Goal: Task Accomplishment & Management: Complete application form

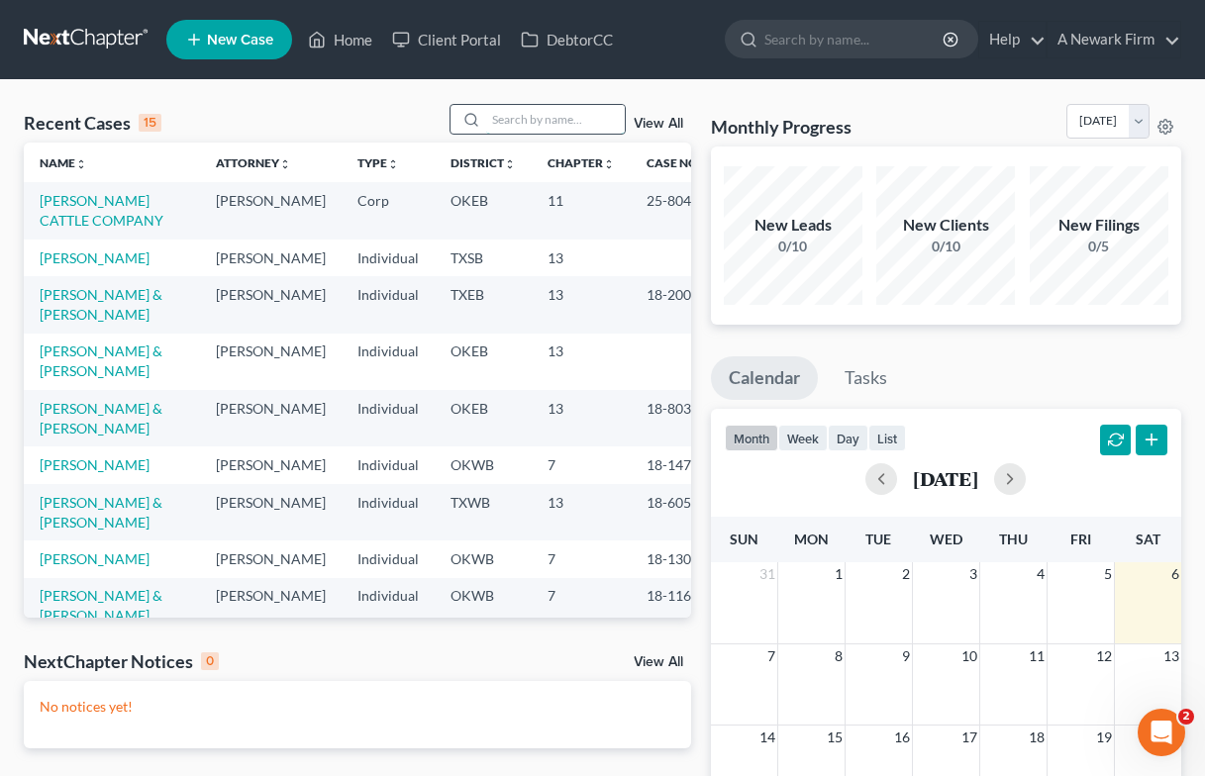
click at [553, 121] on input "search" at bounding box center [555, 119] width 139 height 29
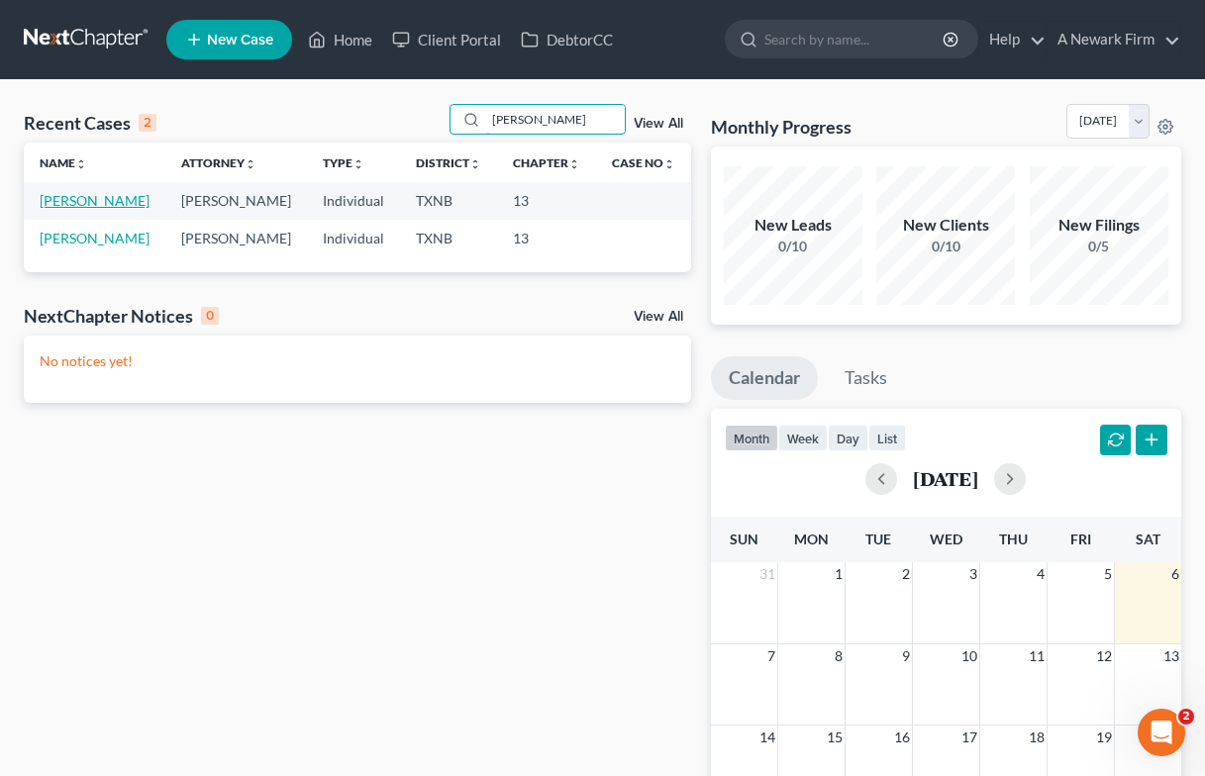
type input "[PERSON_NAME]"
click at [122, 203] on link "[PERSON_NAME]" at bounding box center [95, 200] width 110 height 17
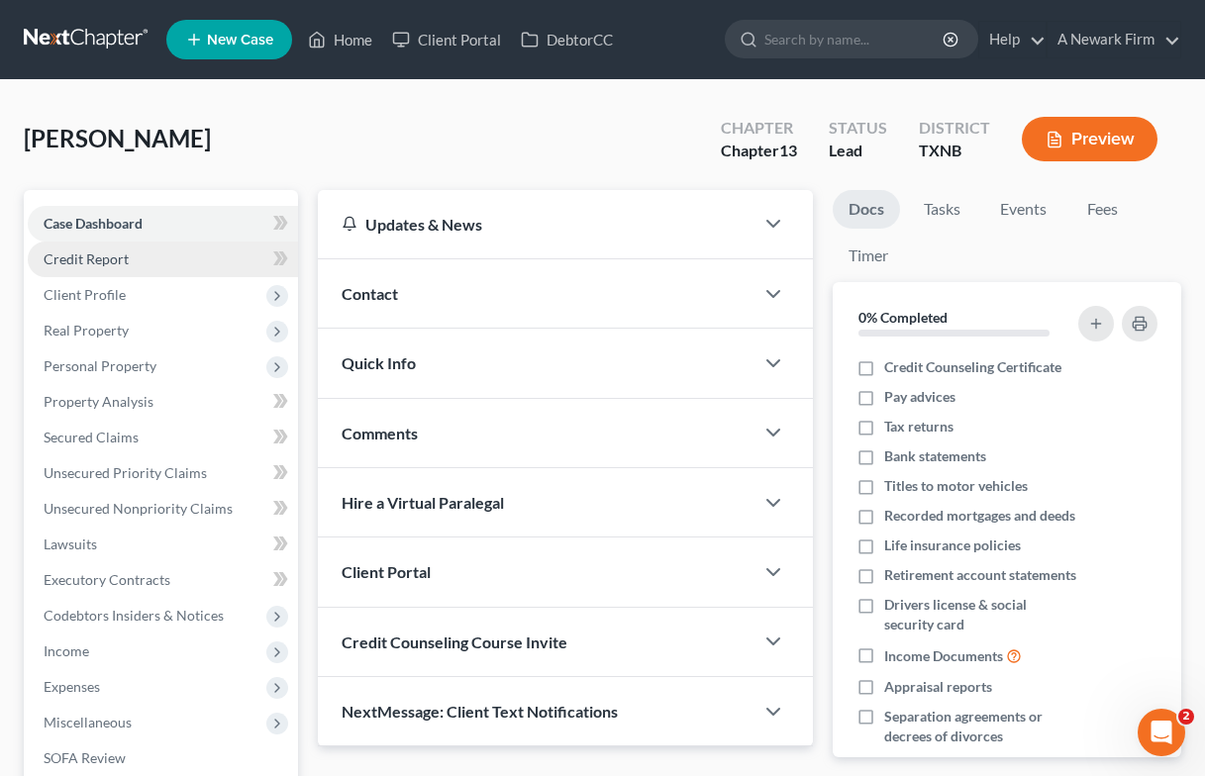
click at [88, 261] on span "Credit Report" at bounding box center [86, 259] width 85 height 17
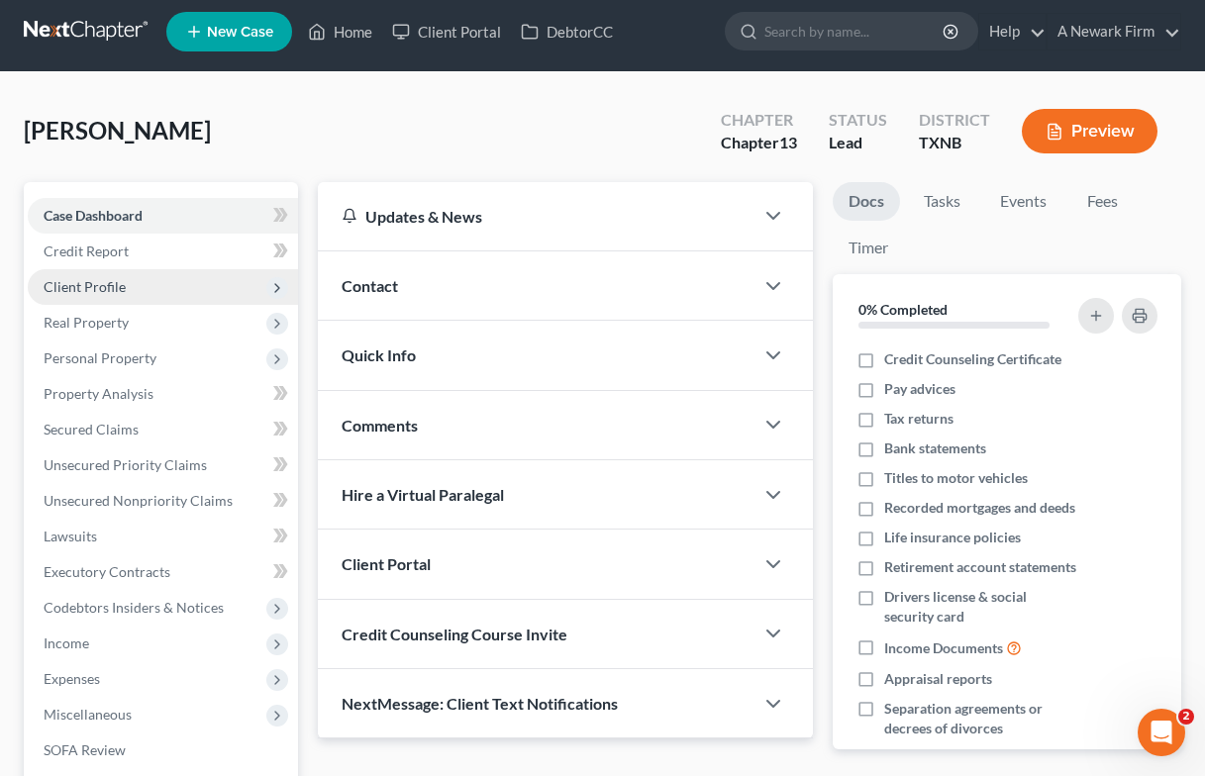
scroll to position [11, 0]
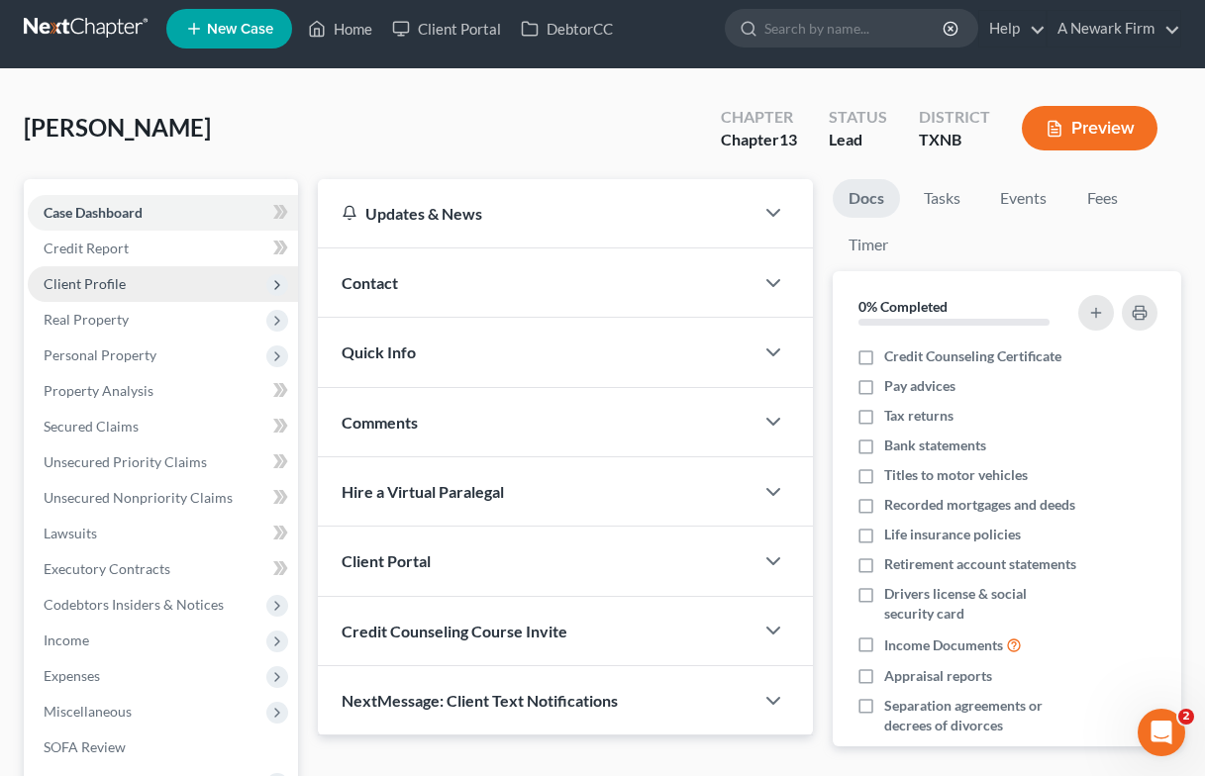
click at [94, 288] on span "Client Profile" at bounding box center [85, 283] width 82 height 17
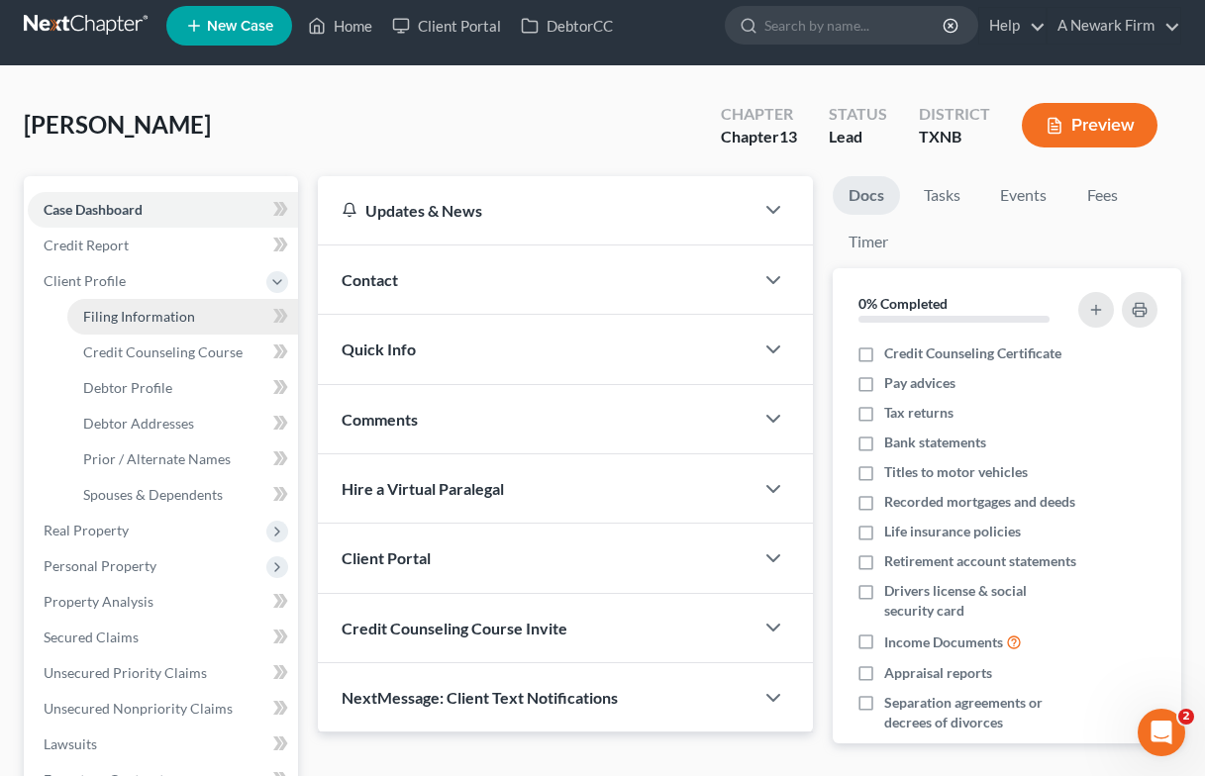
scroll to position [12, 0]
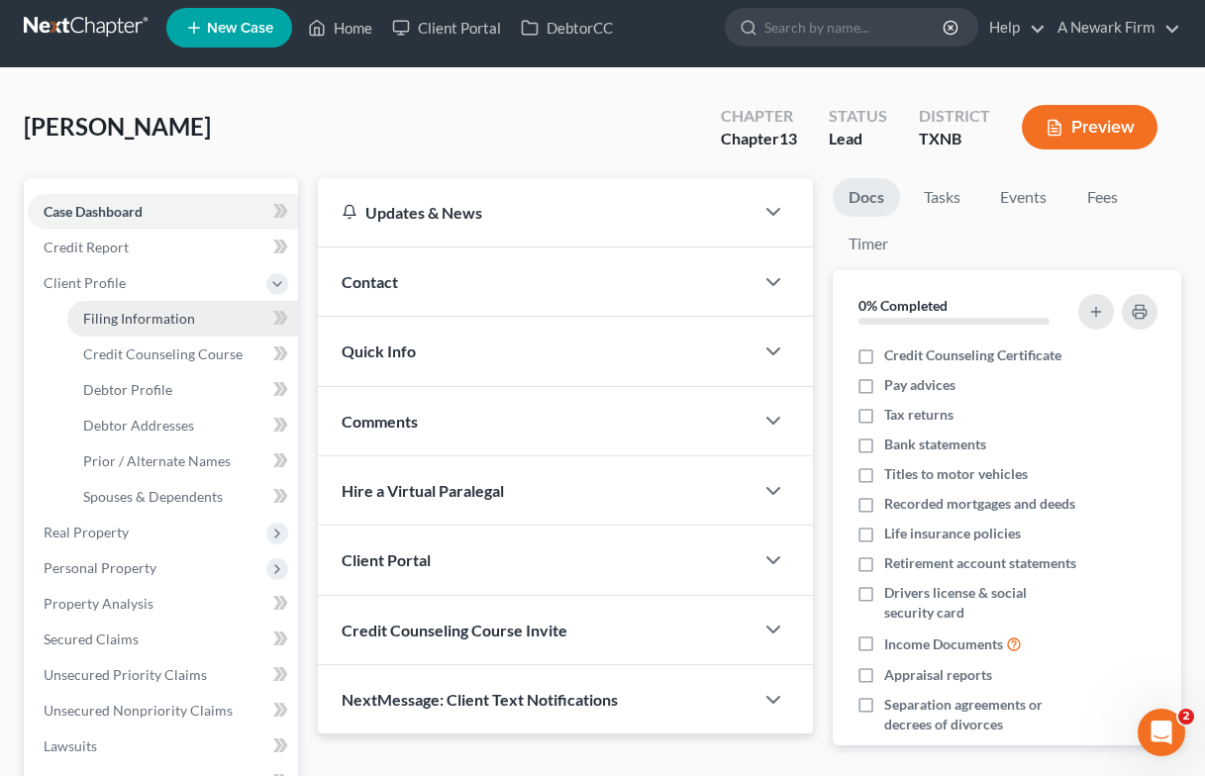
click at [107, 324] on span "Filing Information" at bounding box center [139, 318] width 112 height 17
select select "1"
select select "0"
select select "3"
select select "45"
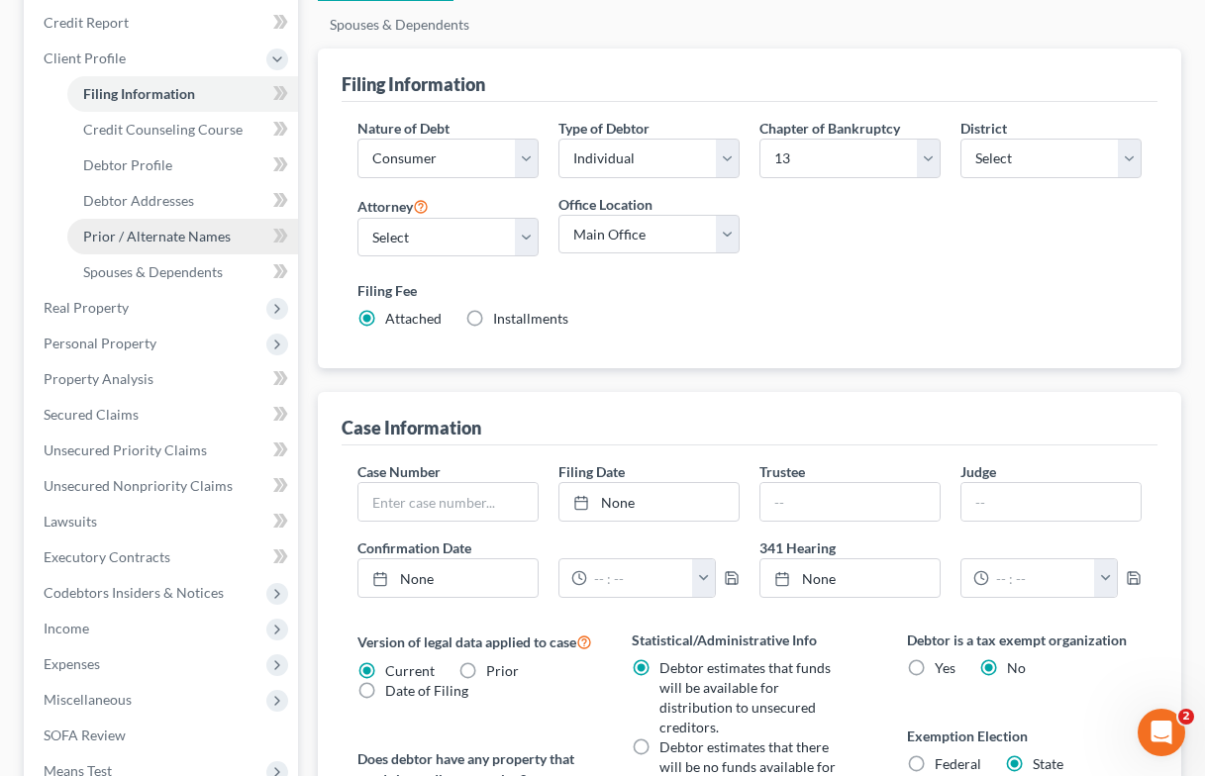
scroll to position [225, 0]
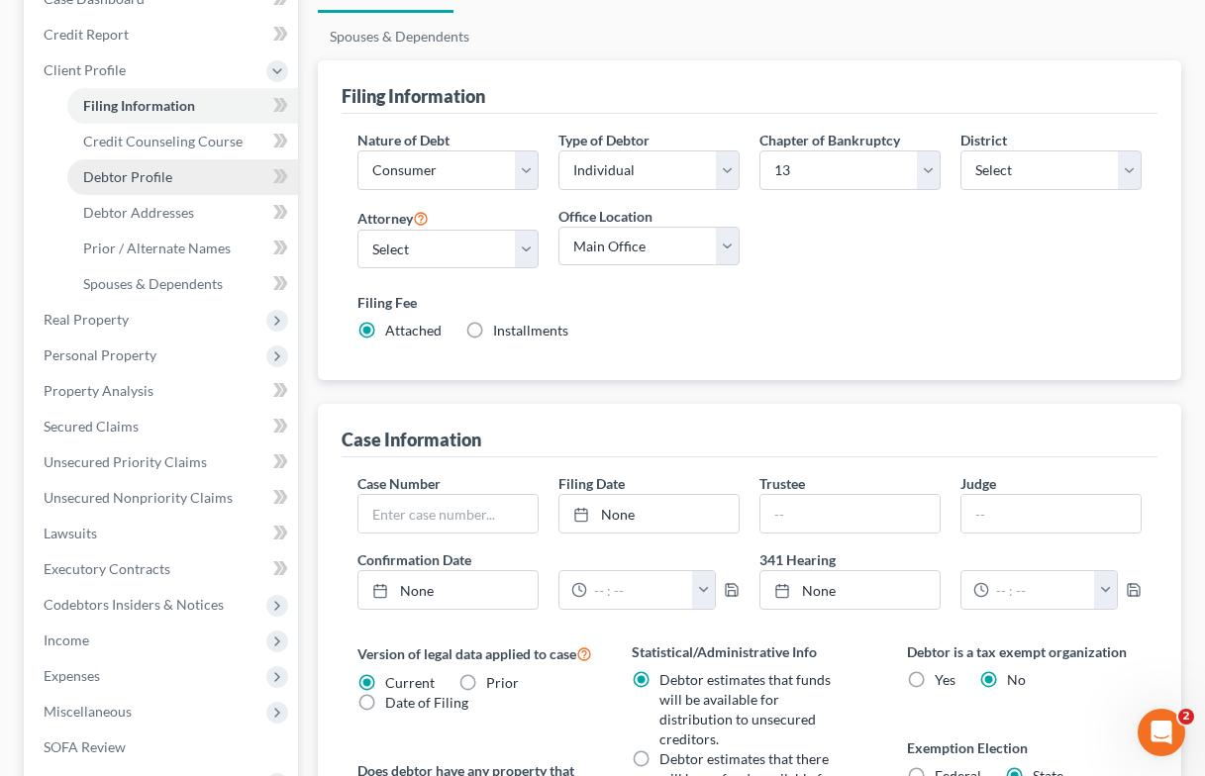
click at [140, 171] on span "Debtor Profile" at bounding box center [127, 176] width 89 height 17
select select "4"
select select "0"
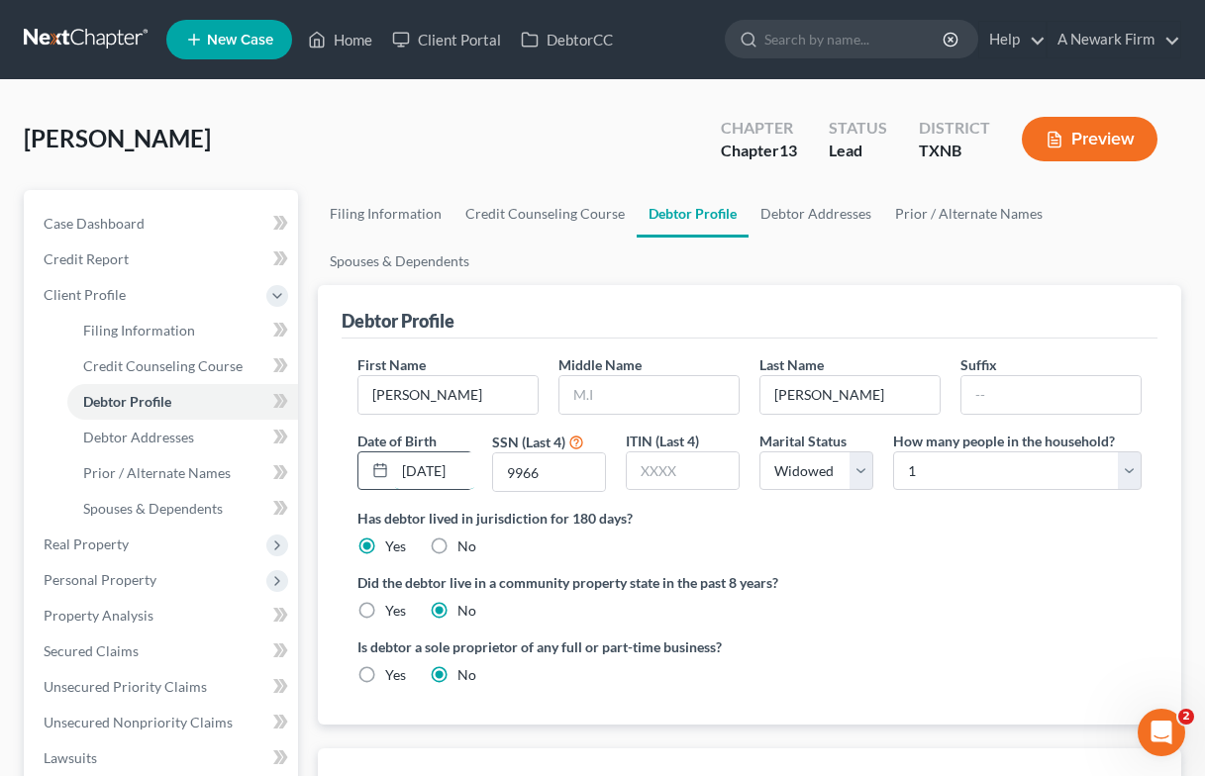
click at [413, 475] on input "[DATE]" at bounding box center [434, 472] width 79 height 38
drag, startPoint x: 404, startPoint y: 471, endPoint x: 488, endPoint y: 472, distance: 84.2
click at [494, 472] on div "First Name [PERSON_NAME] Middle Name Last Name [PERSON_NAME] Suffix Date of Bir…" at bounding box center [750, 430] width 804 height 153
select select "1"
select select "0"
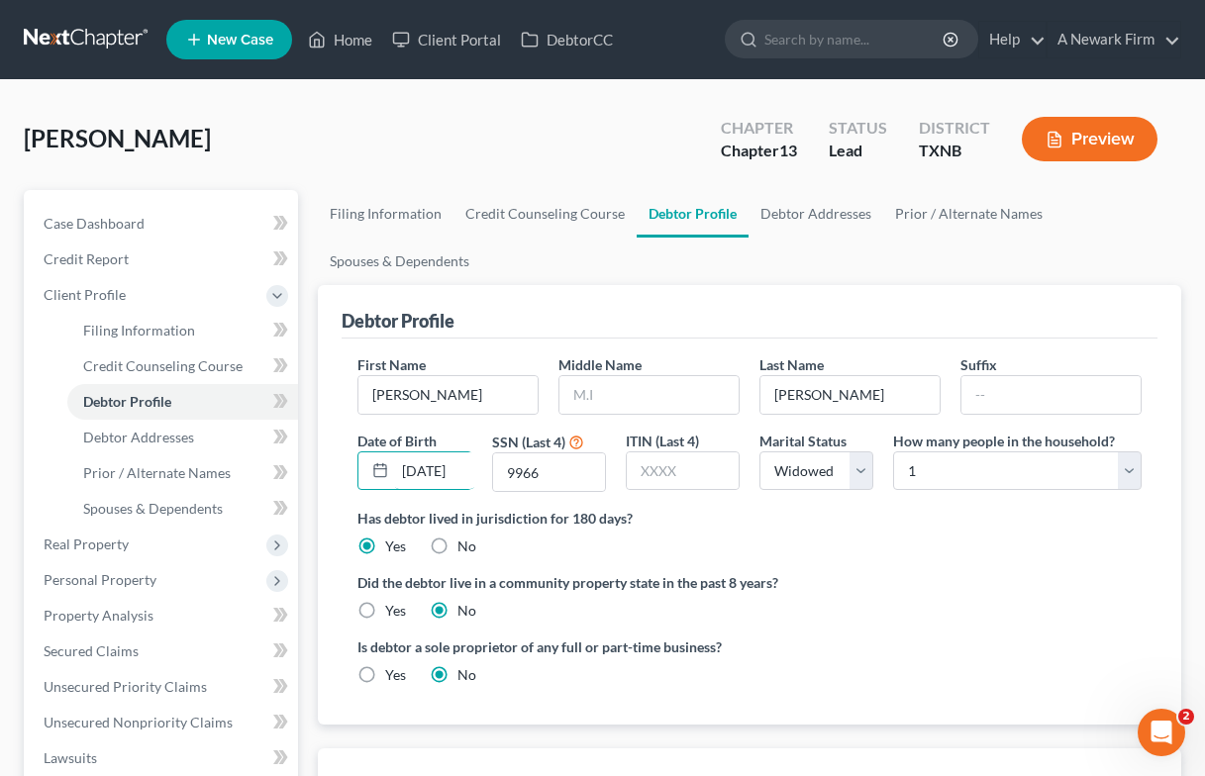
select select "3"
select select "78"
select select "0"
select select "45"
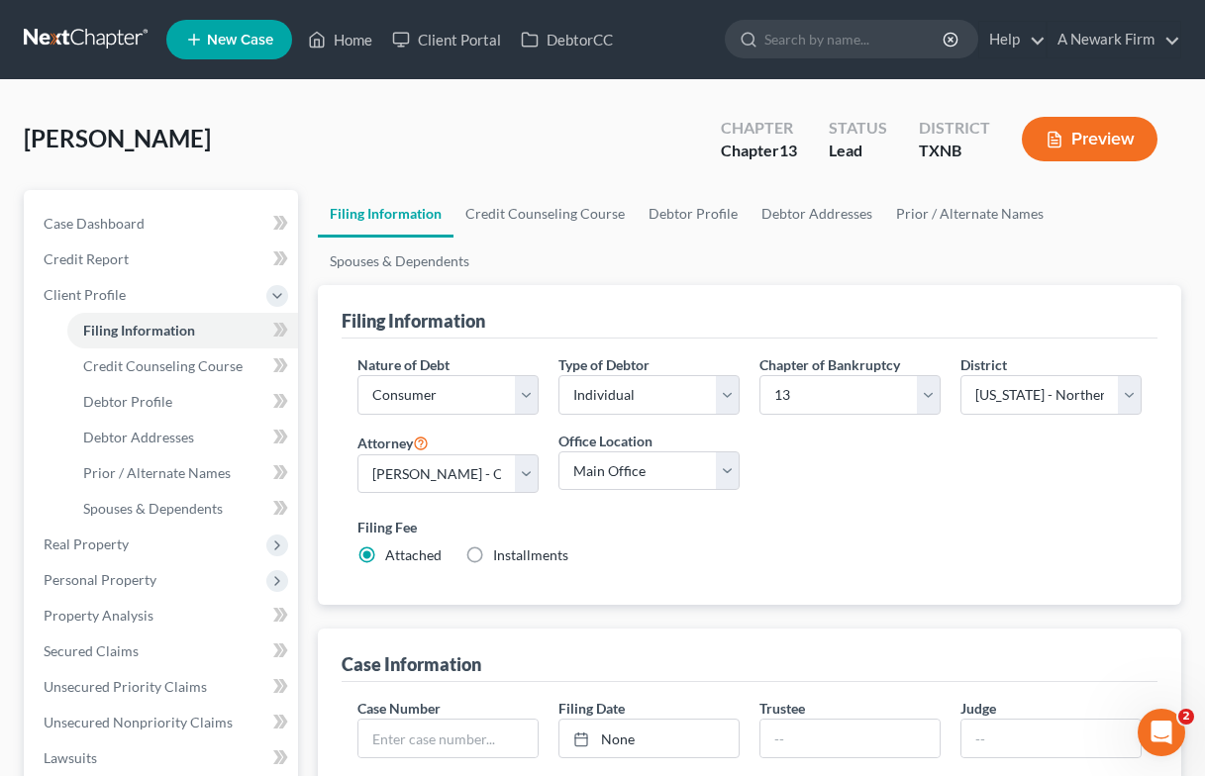
scroll to position [225, 0]
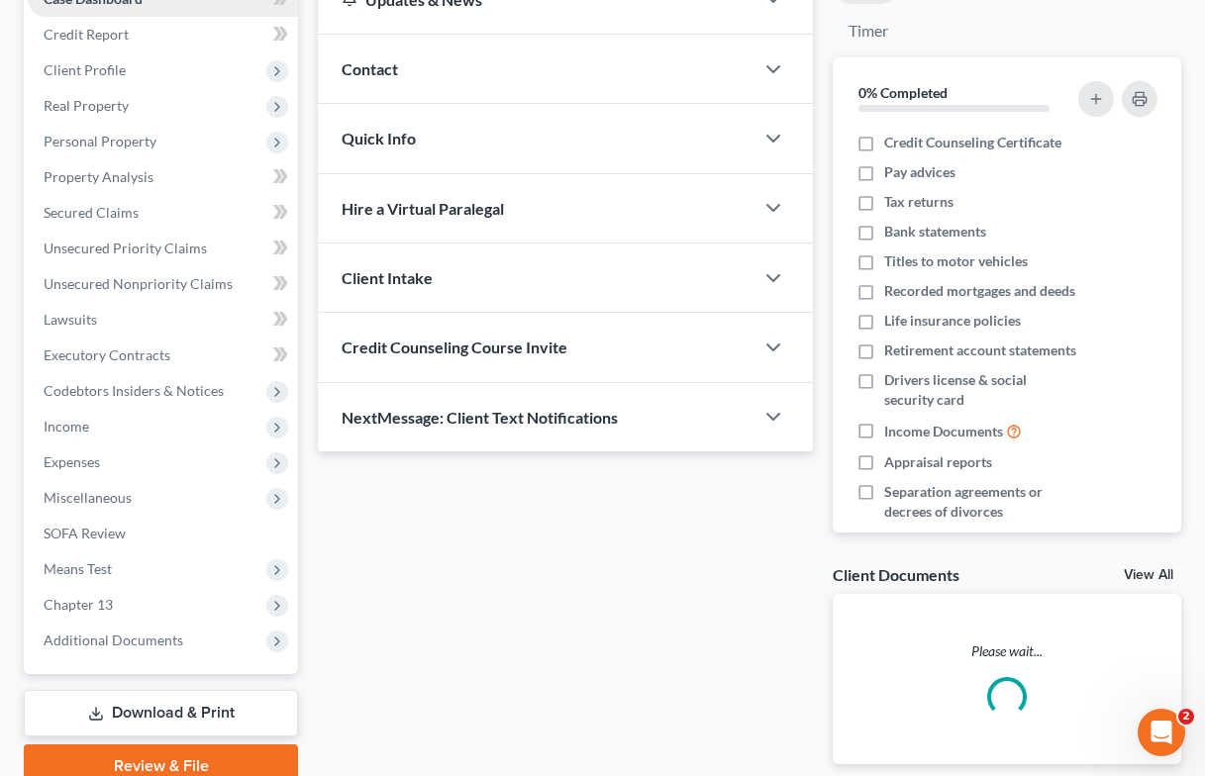
scroll to position [12, 0]
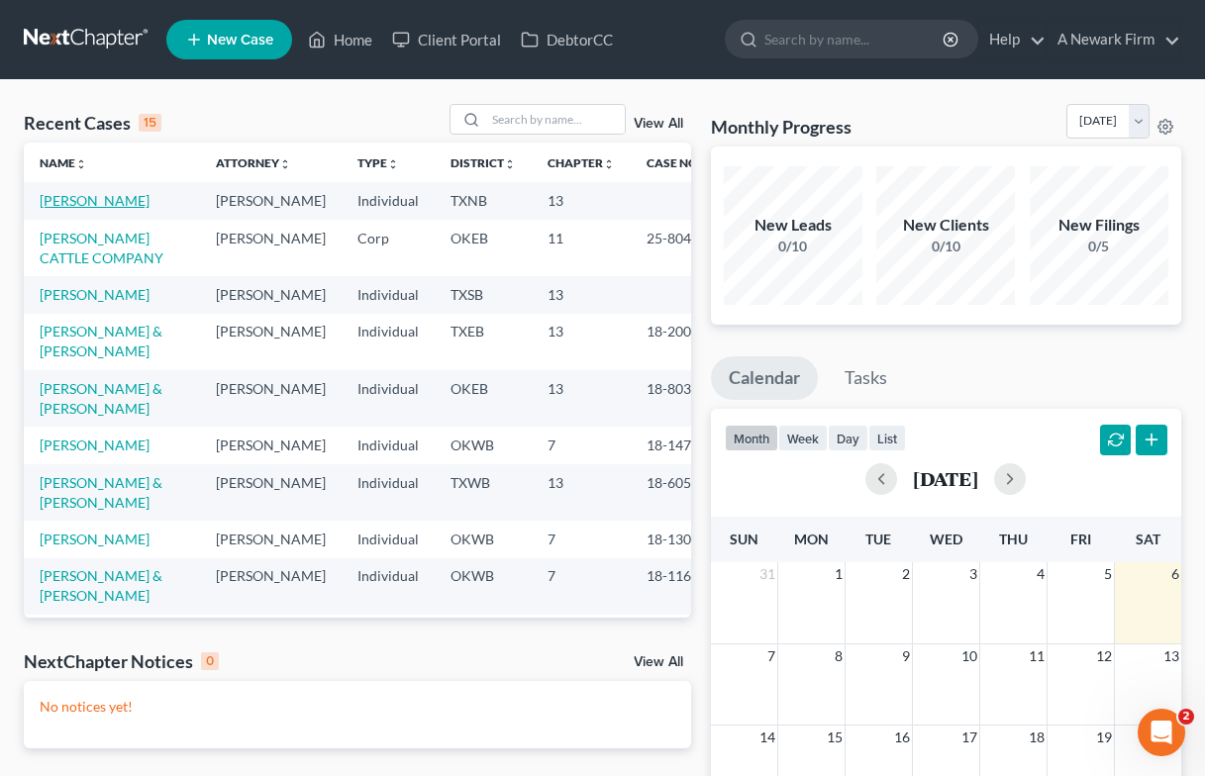
click at [116, 201] on link "[PERSON_NAME]" at bounding box center [95, 200] width 110 height 17
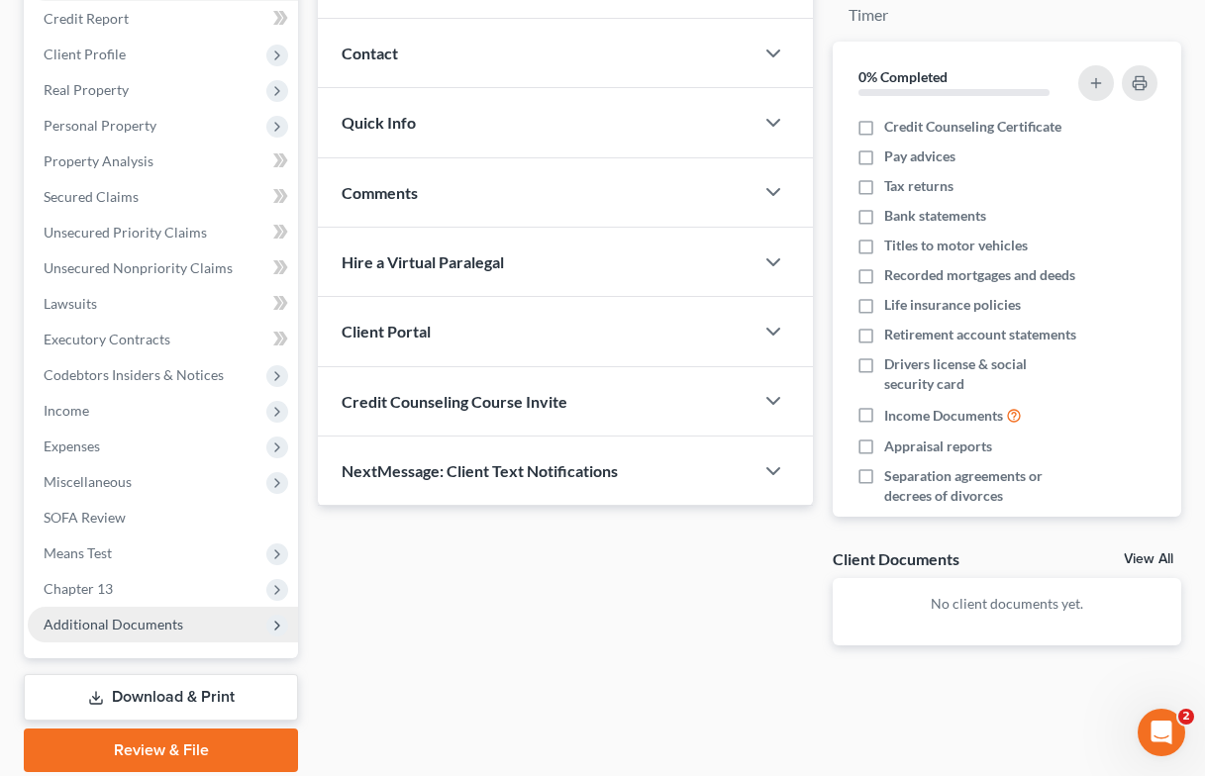
scroll to position [242, 0]
click at [156, 638] on span "Additional Documents" at bounding box center [163, 624] width 270 height 36
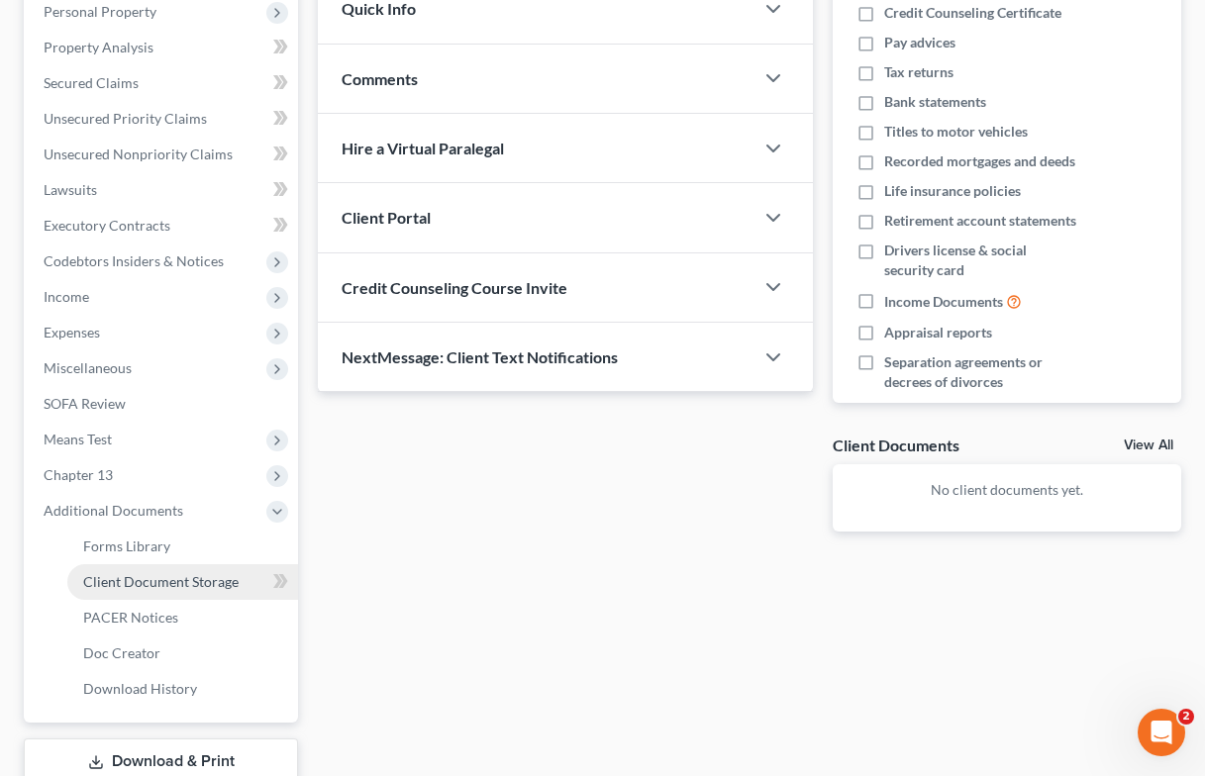
click at [151, 587] on span "Client Document Storage" at bounding box center [160, 581] width 155 height 17
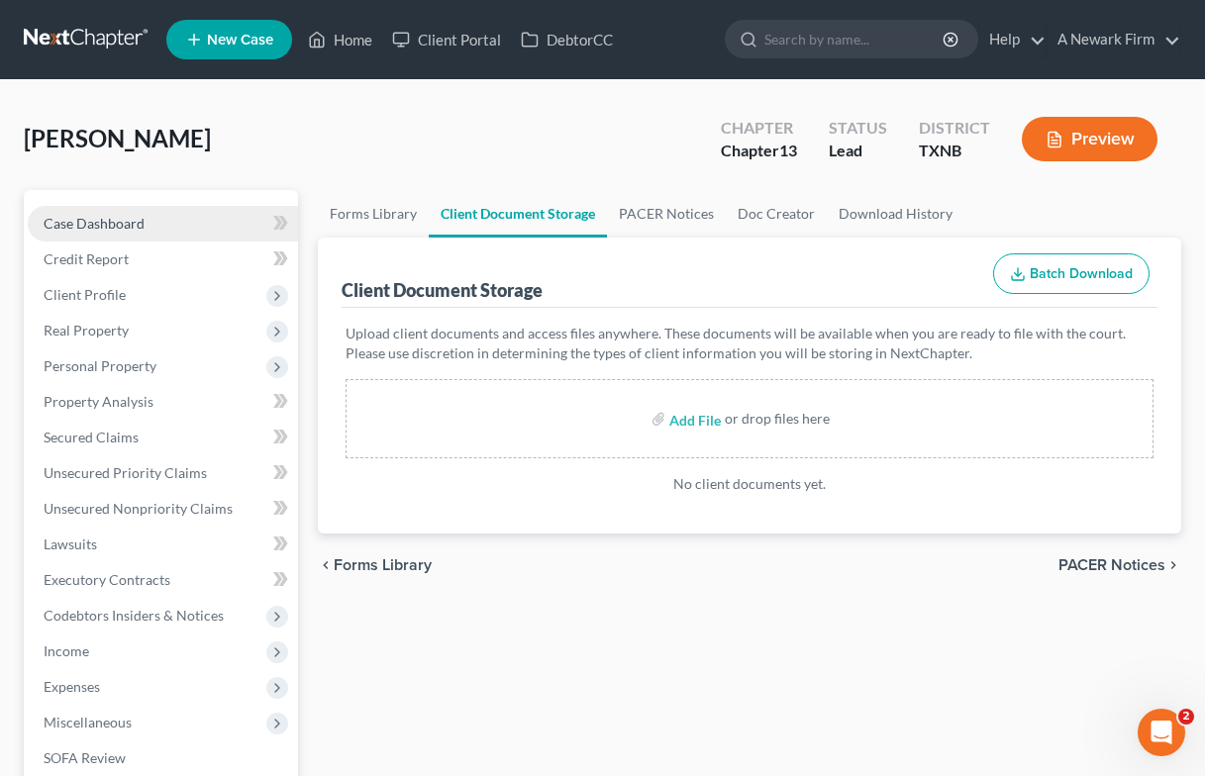
click at [113, 231] on span "Case Dashboard" at bounding box center [94, 223] width 101 height 17
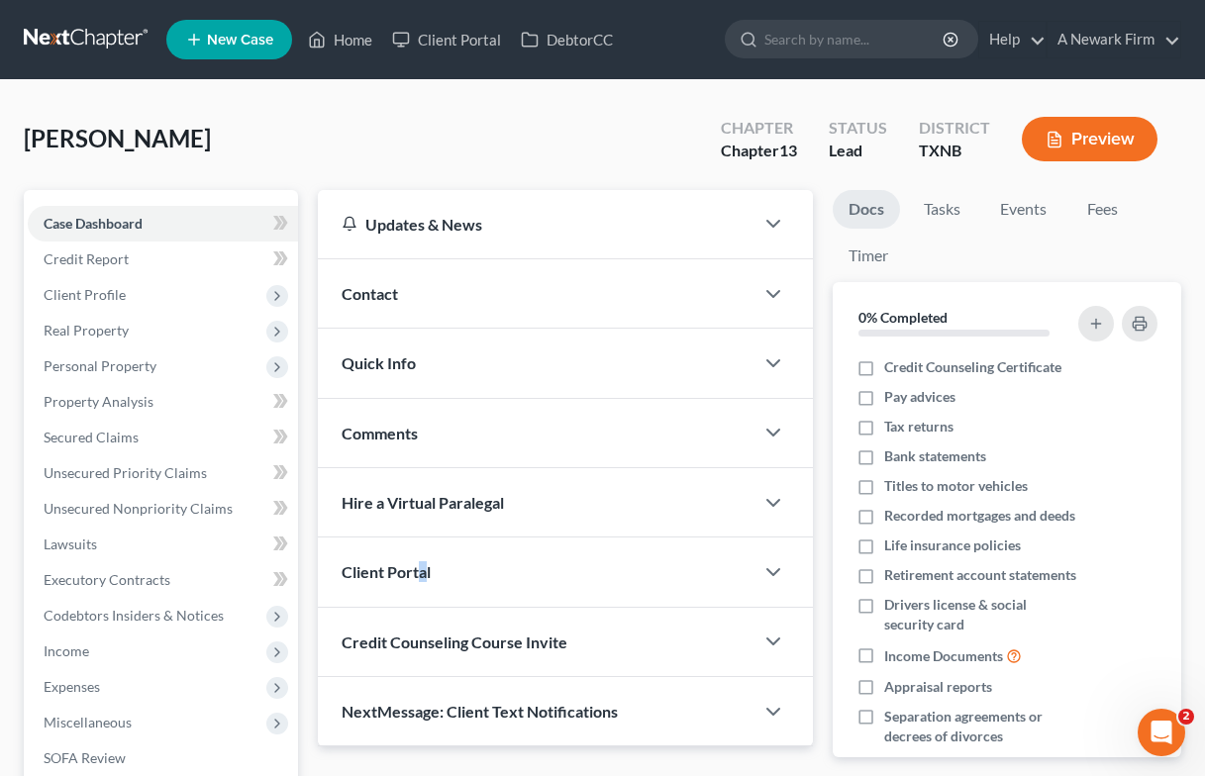
click at [424, 575] on span "Client Portal" at bounding box center [386, 571] width 89 height 19
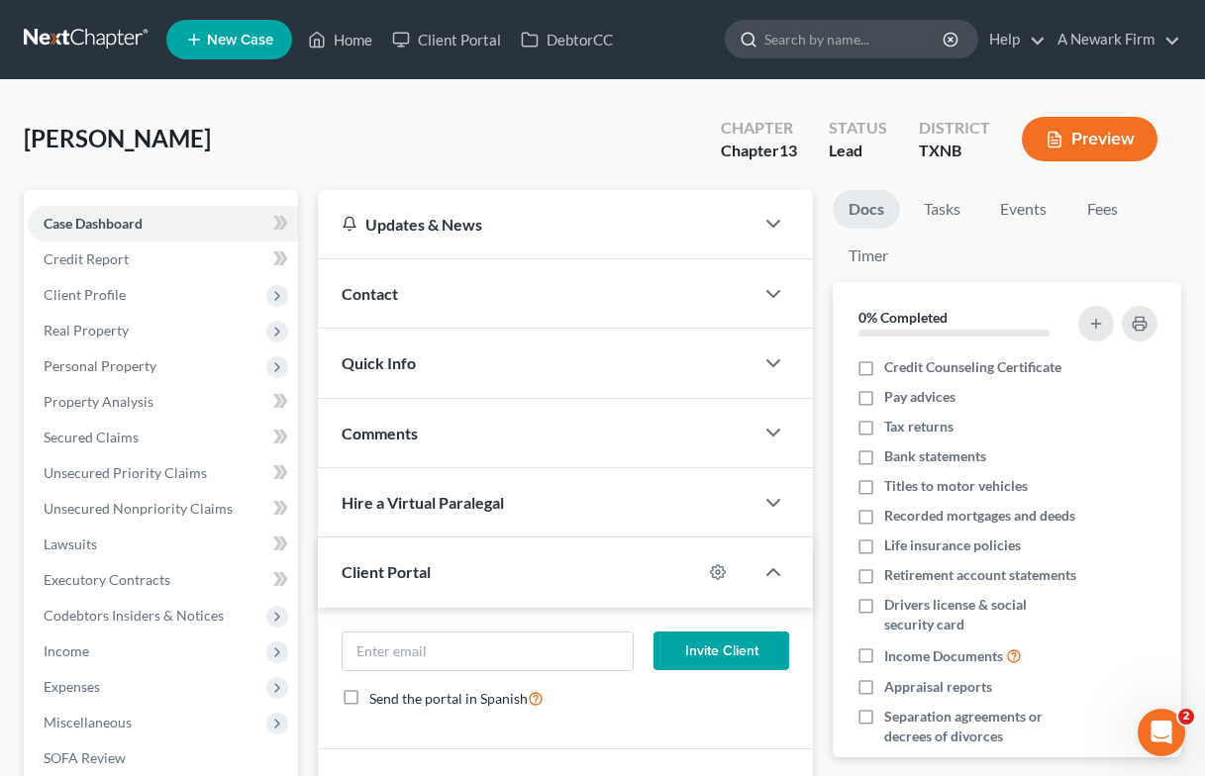
click at [847, 40] on input "search" at bounding box center [854, 39] width 181 height 37
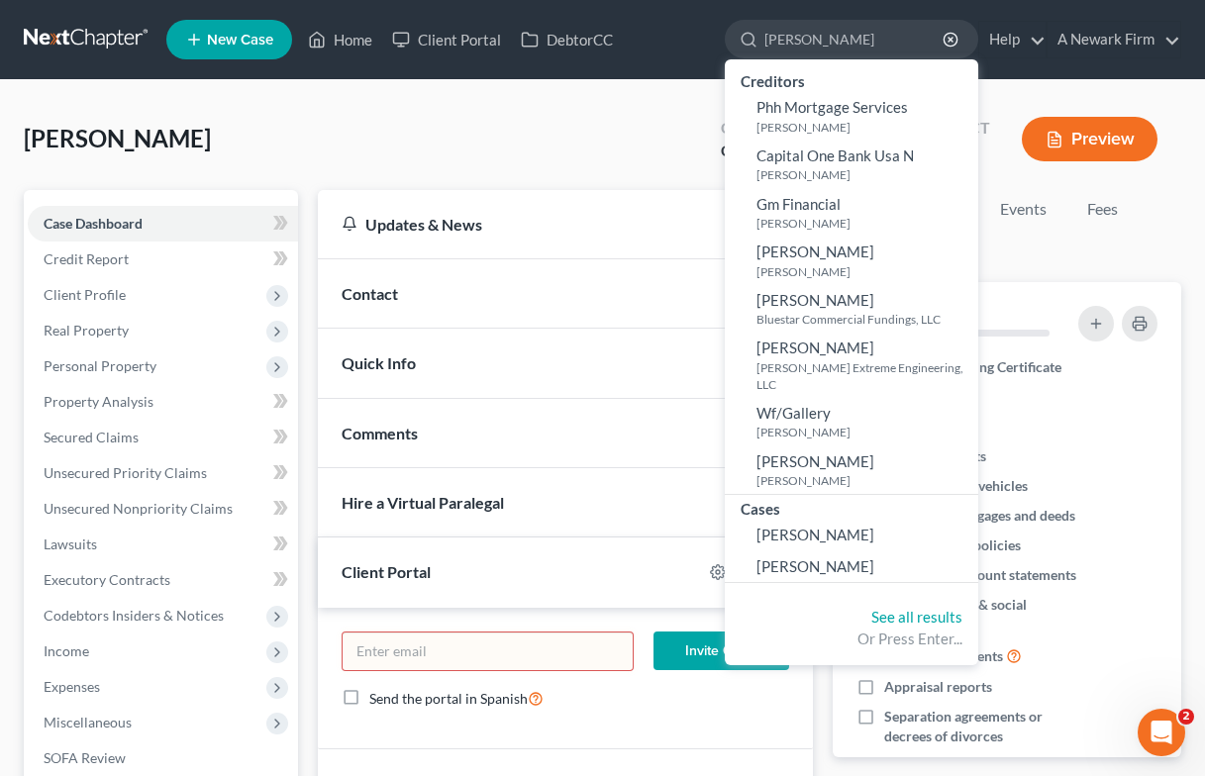
type input "[PERSON_NAME]"
drag, startPoint x: 831, startPoint y: 77, endPoint x: 827, endPoint y: 115, distance: 37.8
click at [827, 115] on span "Phh Mortgage Services" at bounding box center [831, 107] width 151 height 18
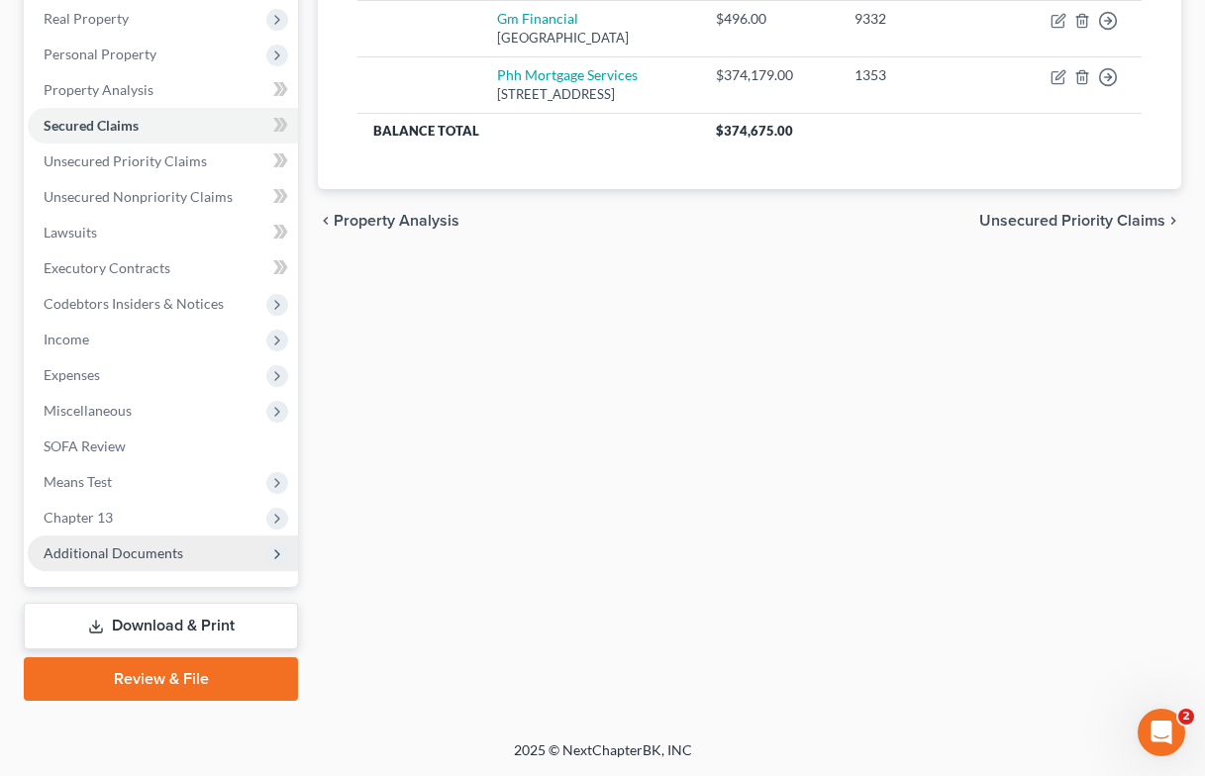
scroll to position [312, 0]
click at [136, 551] on span "Additional Documents" at bounding box center [114, 553] width 140 height 17
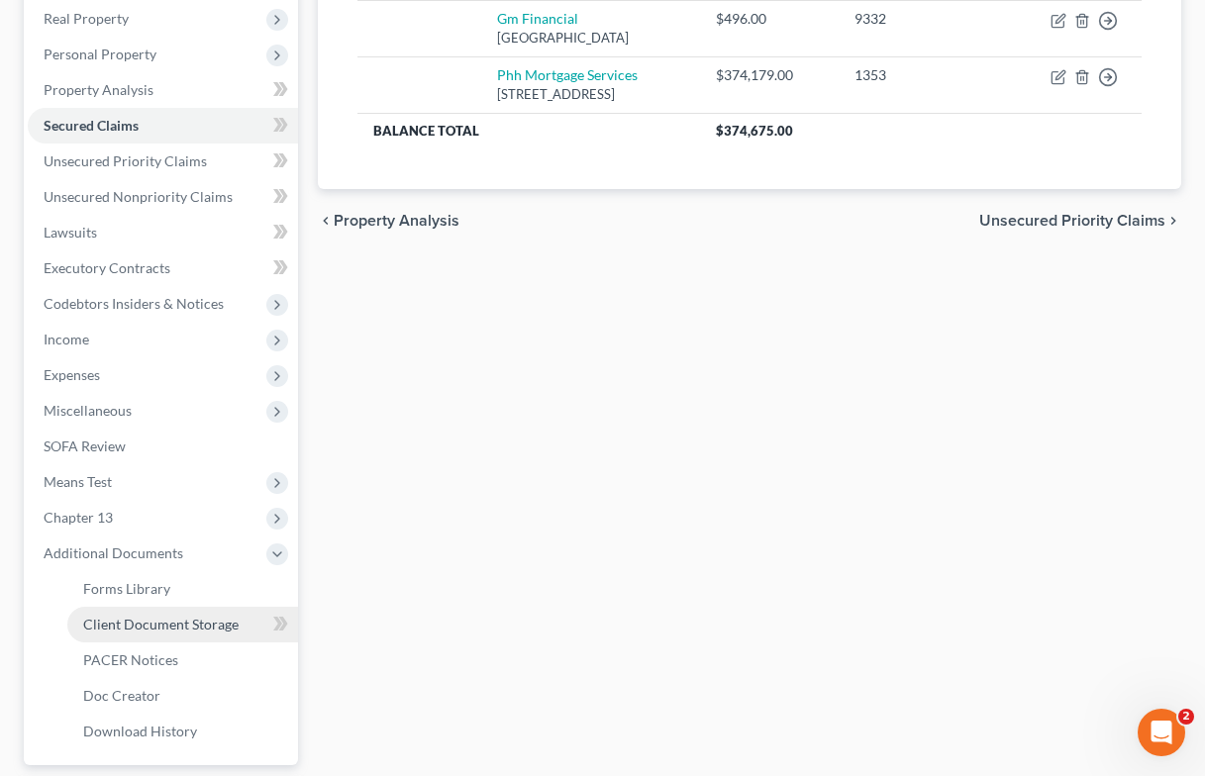
click at [184, 620] on span "Client Document Storage" at bounding box center [160, 624] width 155 height 17
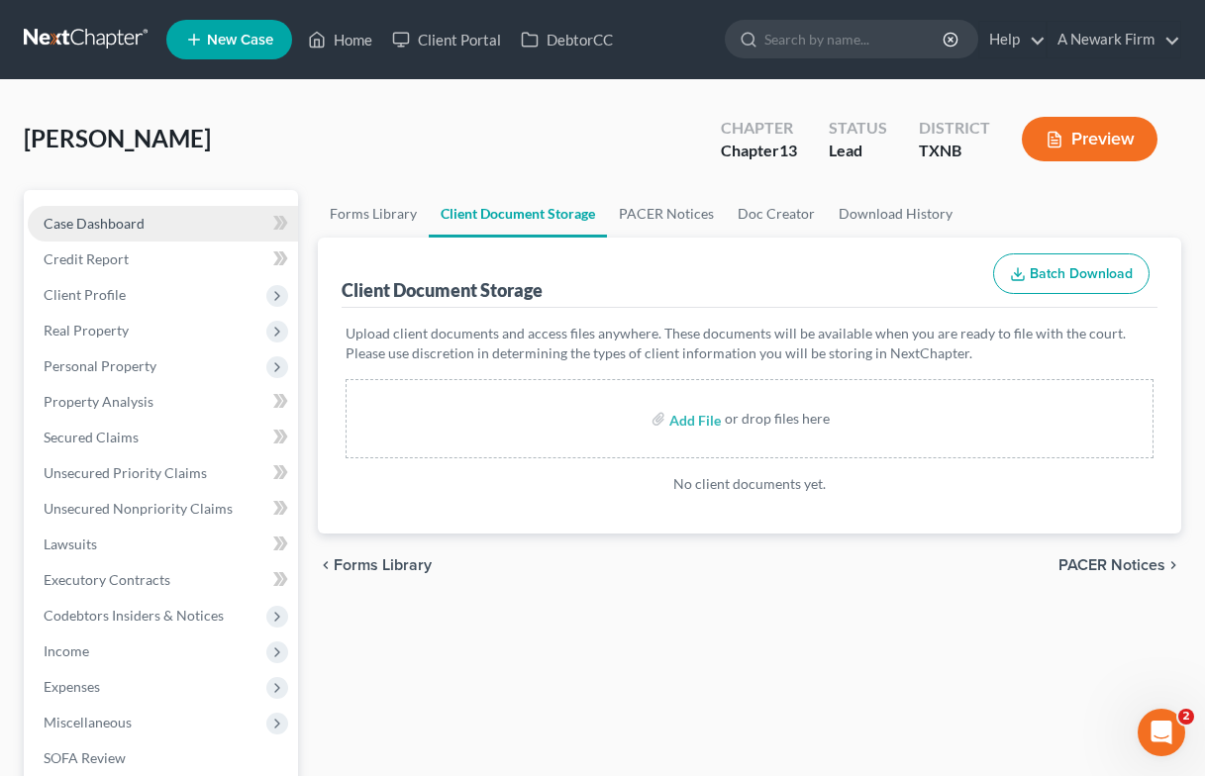
click at [124, 221] on span "Case Dashboard" at bounding box center [94, 223] width 101 height 17
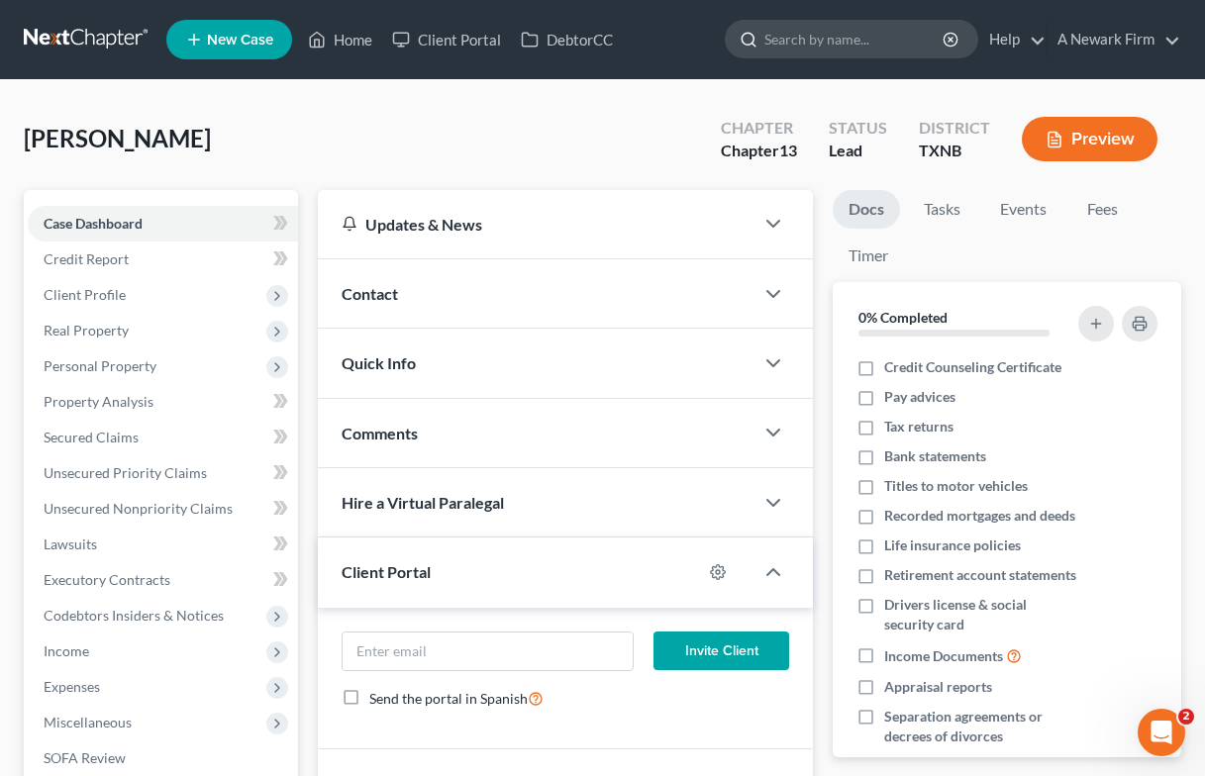
click at [815, 49] on input "search" at bounding box center [854, 39] width 181 height 37
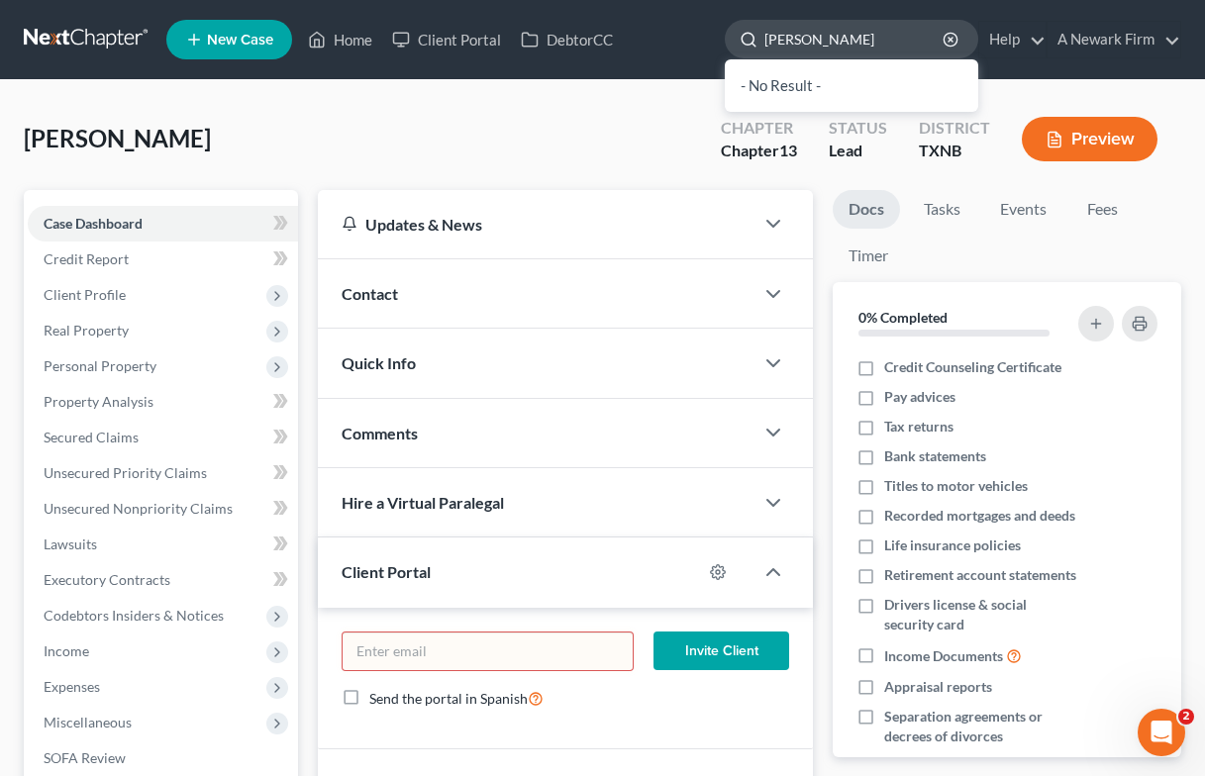
type input "[PERSON_NAME]"
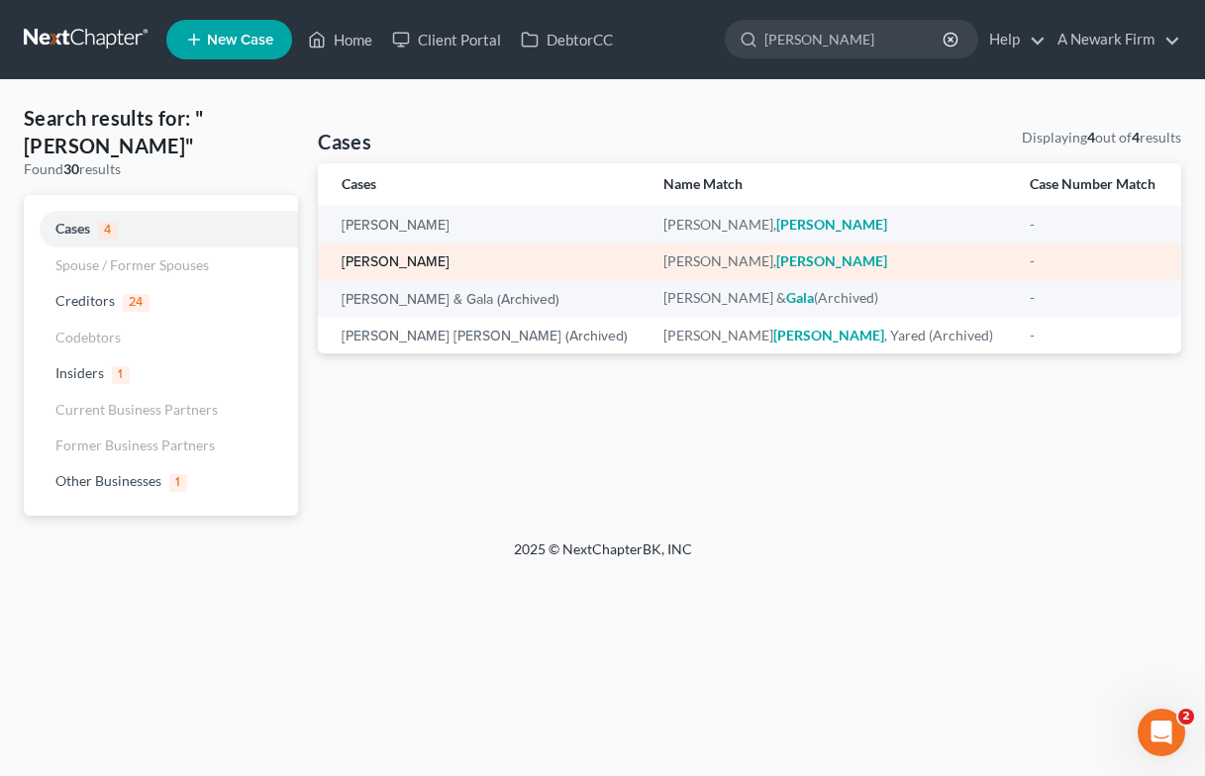
click at [426, 258] on link "[PERSON_NAME]" at bounding box center [396, 262] width 108 height 14
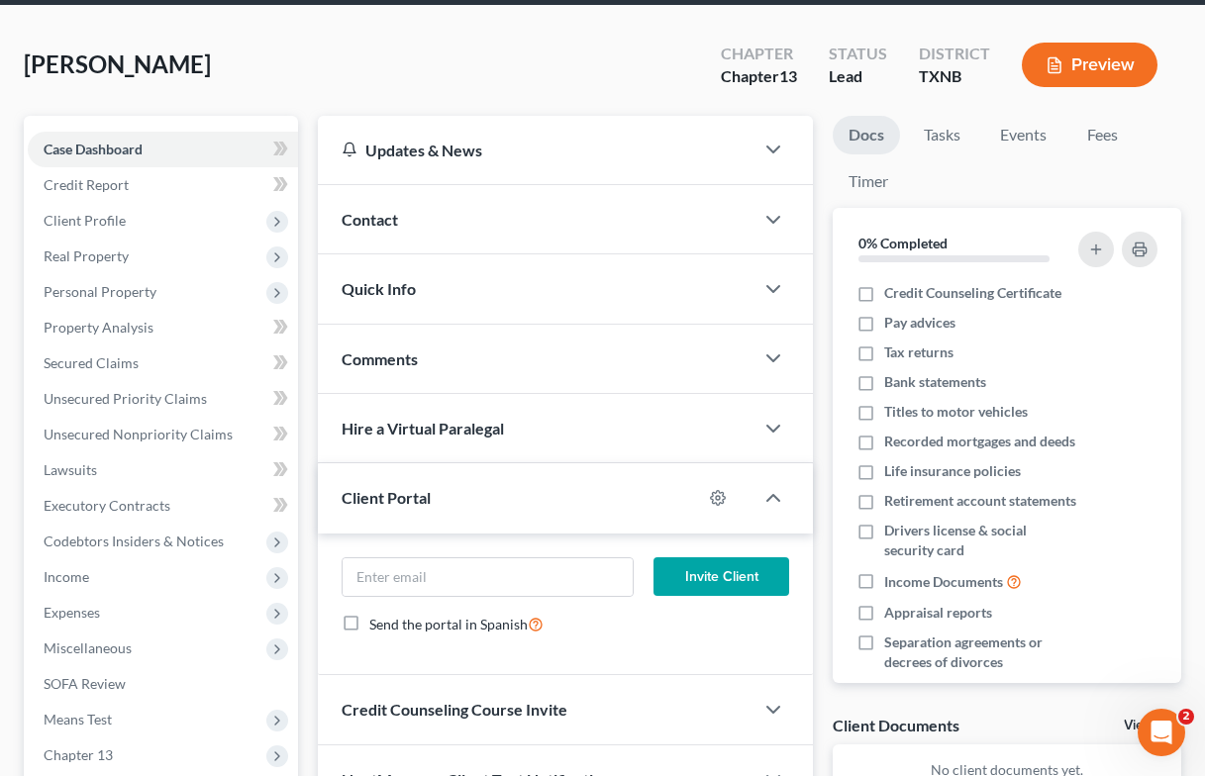
scroll to position [92, 0]
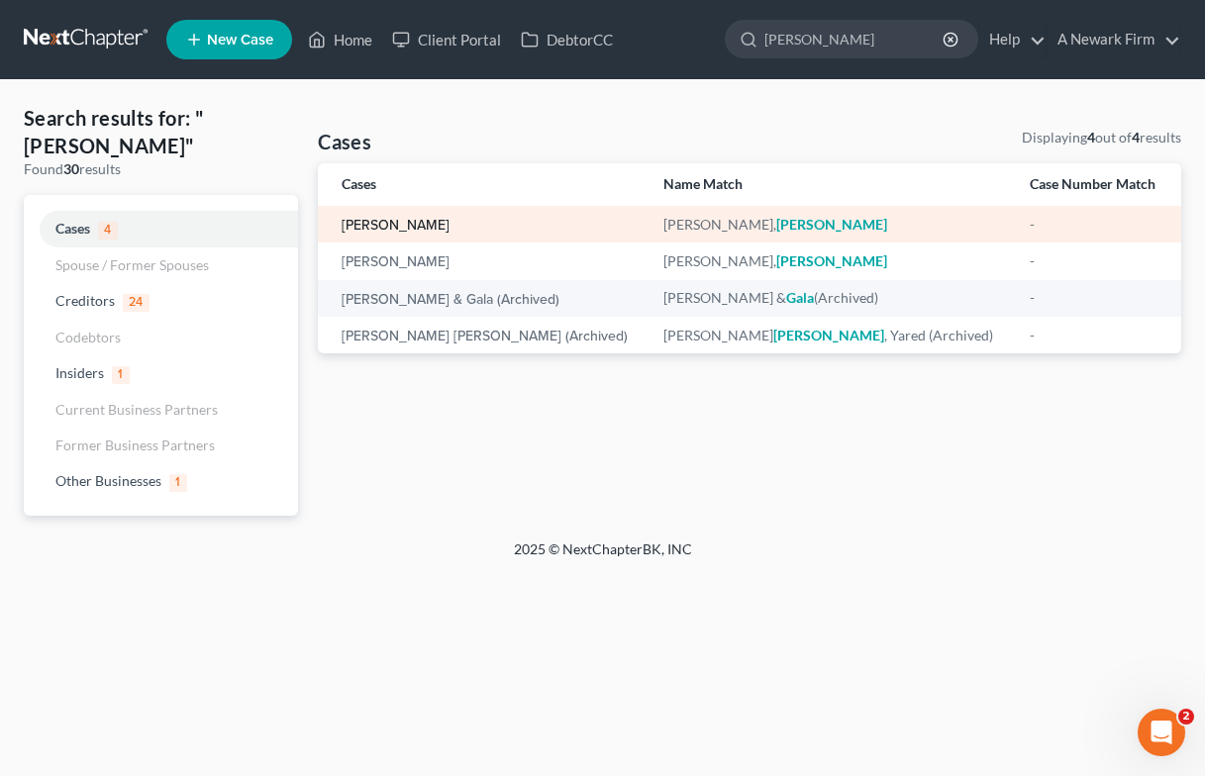
click at [423, 221] on link "[PERSON_NAME]" at bounding box center [396, 226] width 108 height 14
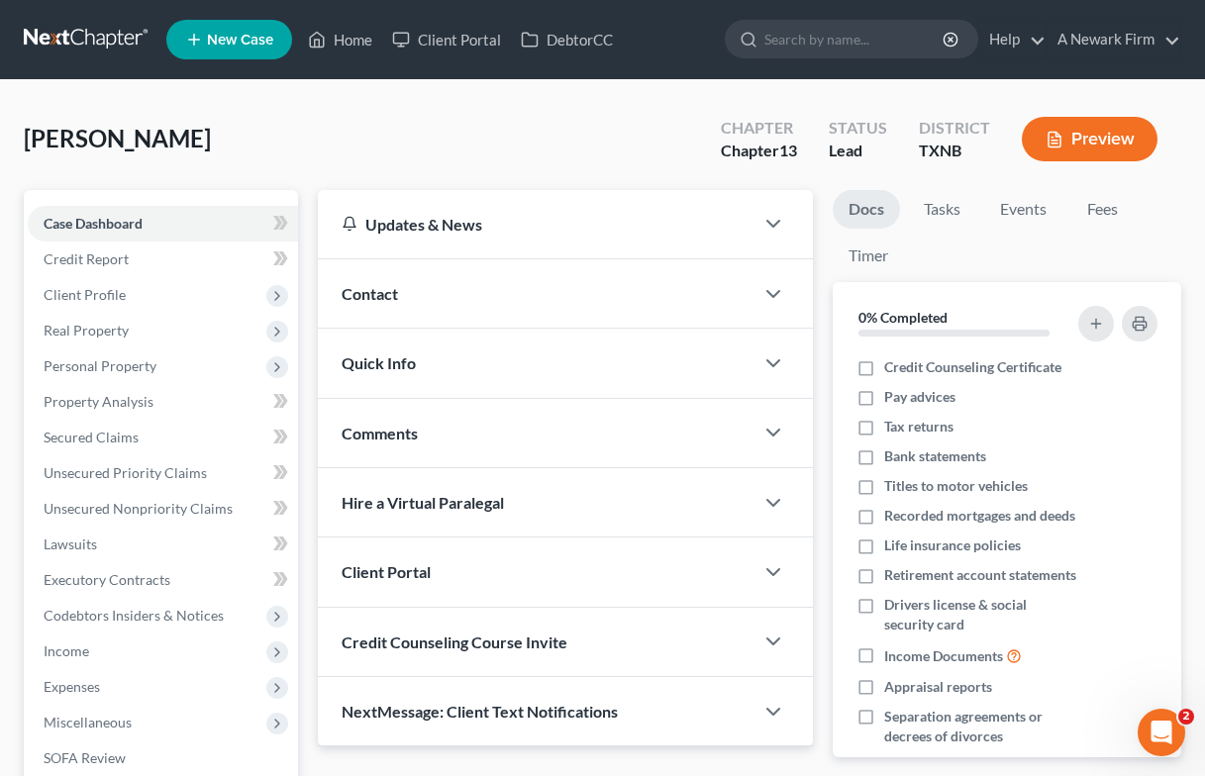
click at [422, 586] on div "Client Portal" at bounding box center [536, 572] width 436 height 68
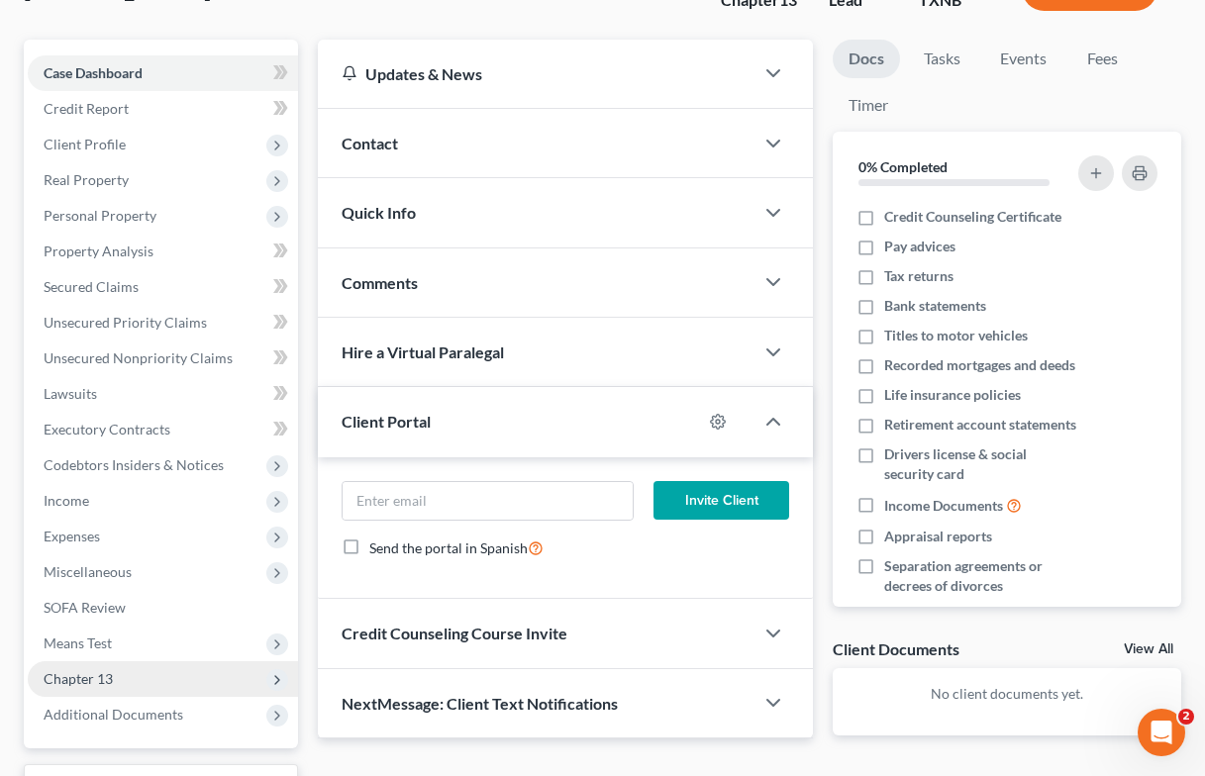
scroll to position [197, 0]
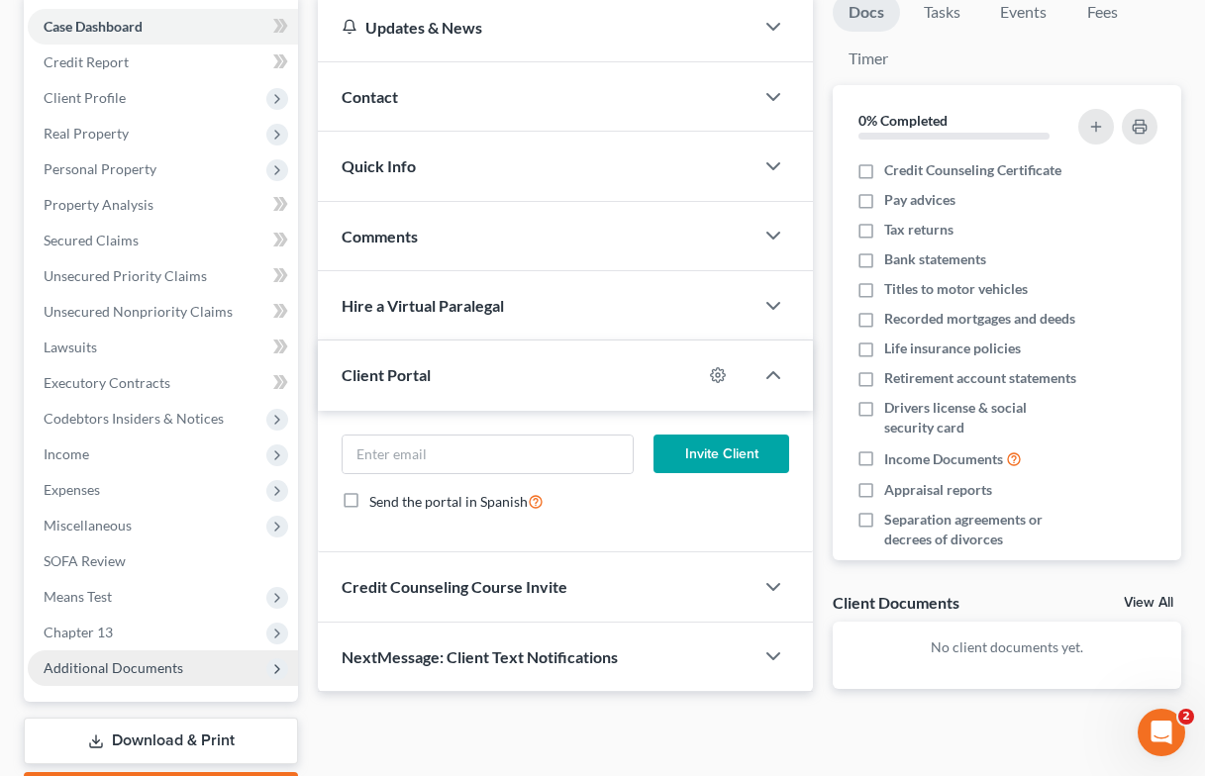
click at [140, 659] on span "Additional Documents" at bounding box center [114, 667] width 140 height 17
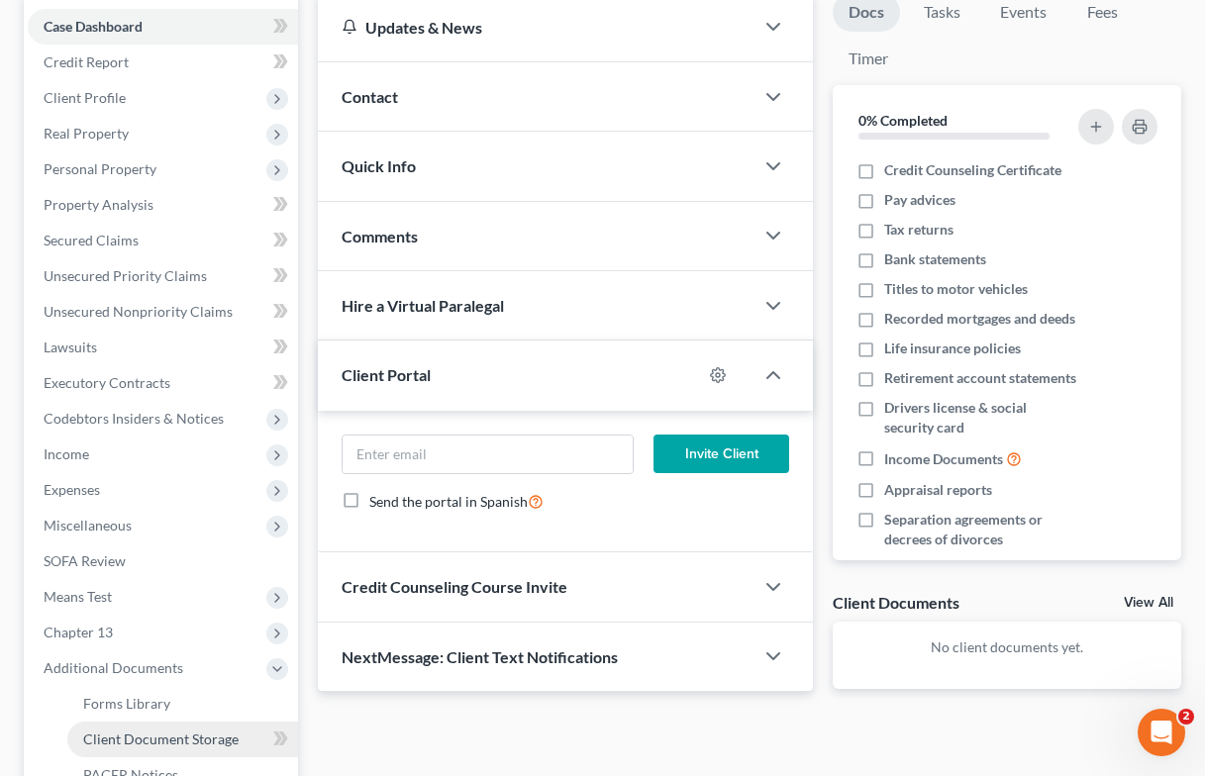
click at [206, 734] on span "Client Document Storage" at bounding box center [160, 739] width 155 height 17
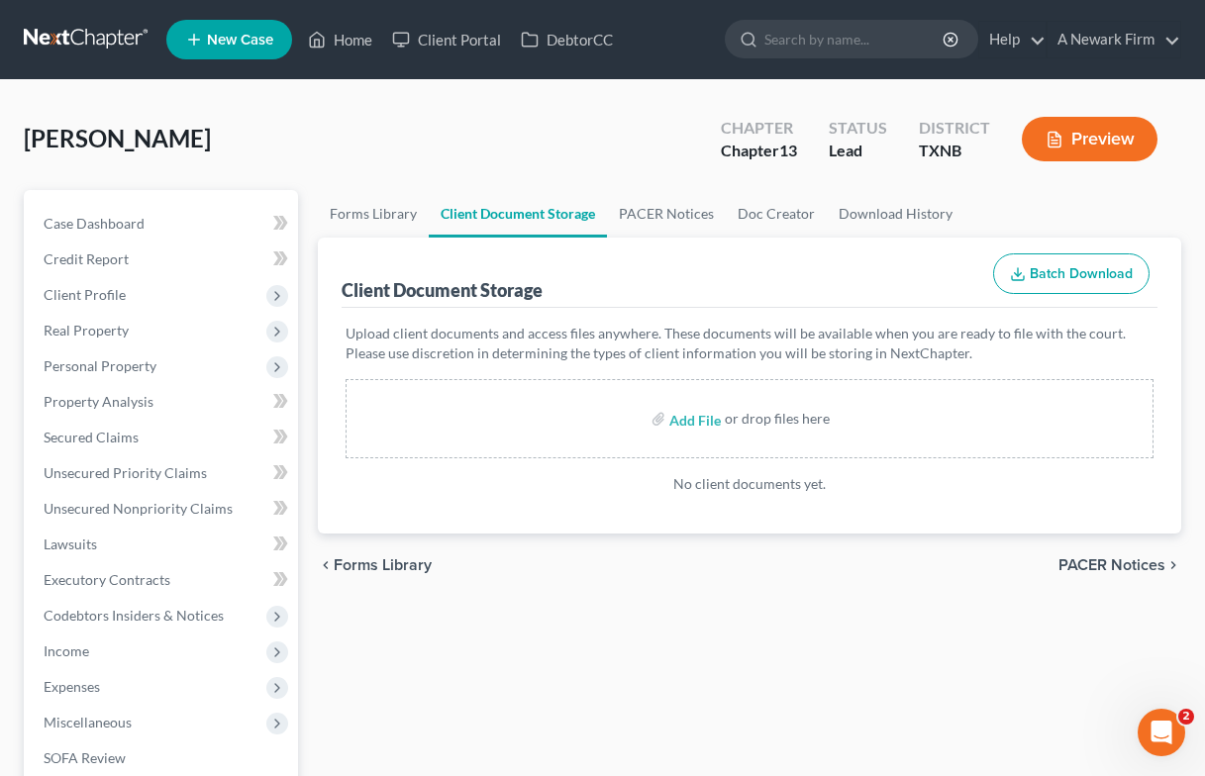
scroll to position [197, 0]
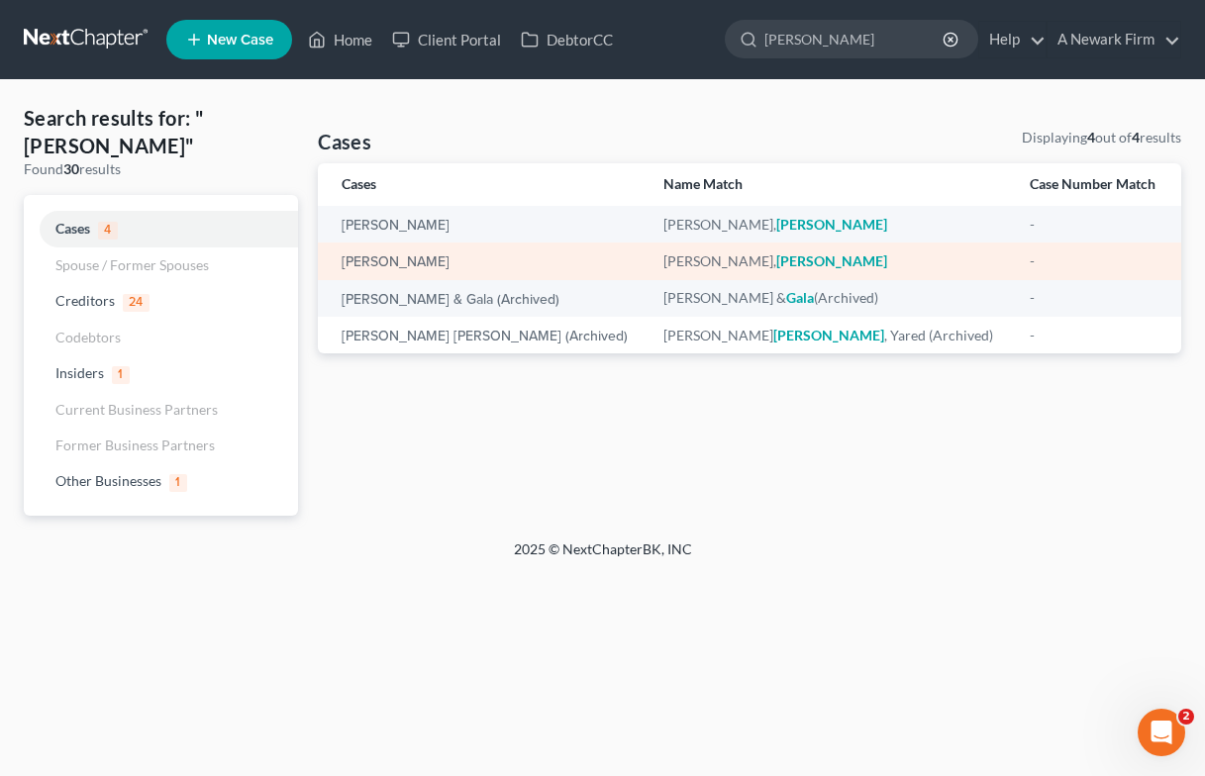
click at [462, 274] on td "[PERSON_NAME]" at bounding box center [483, 261] width 330 height 37
click at [429, 263] on link "[PERSON_NAME]" at bounding box center [396, 262] width 108 height 14
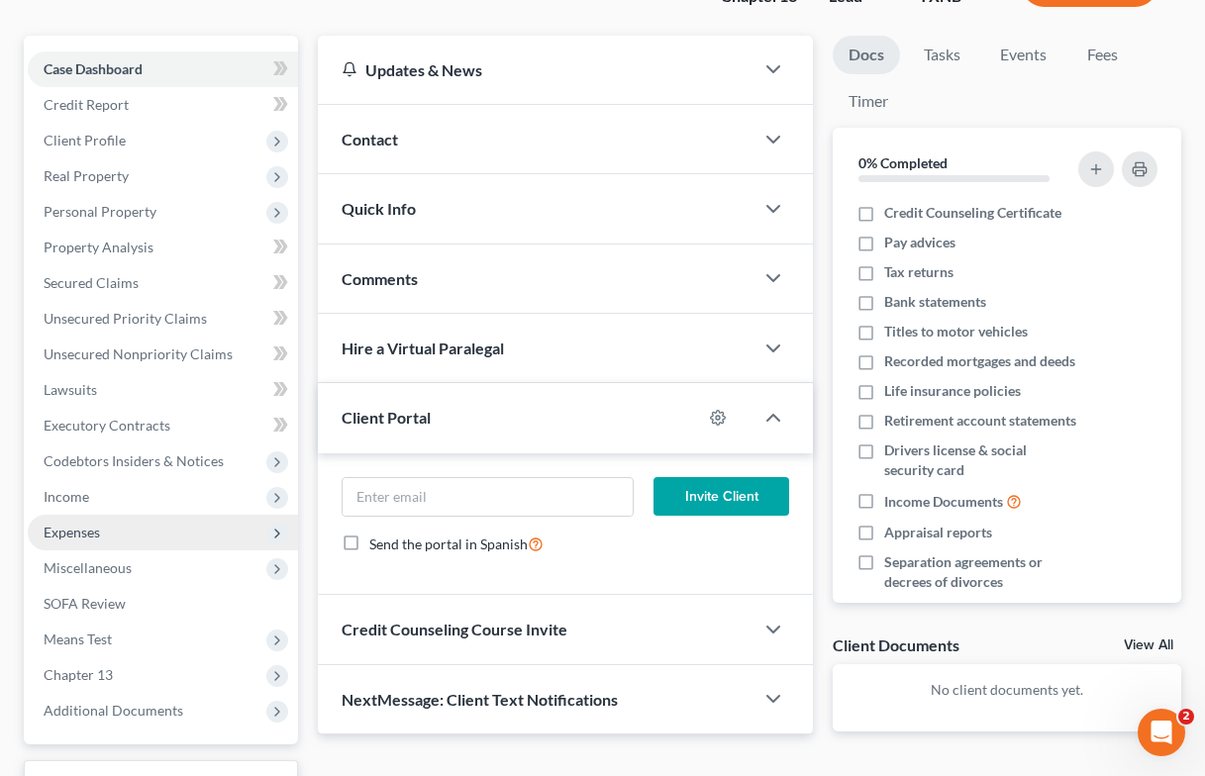
scroll to position [190, 0]
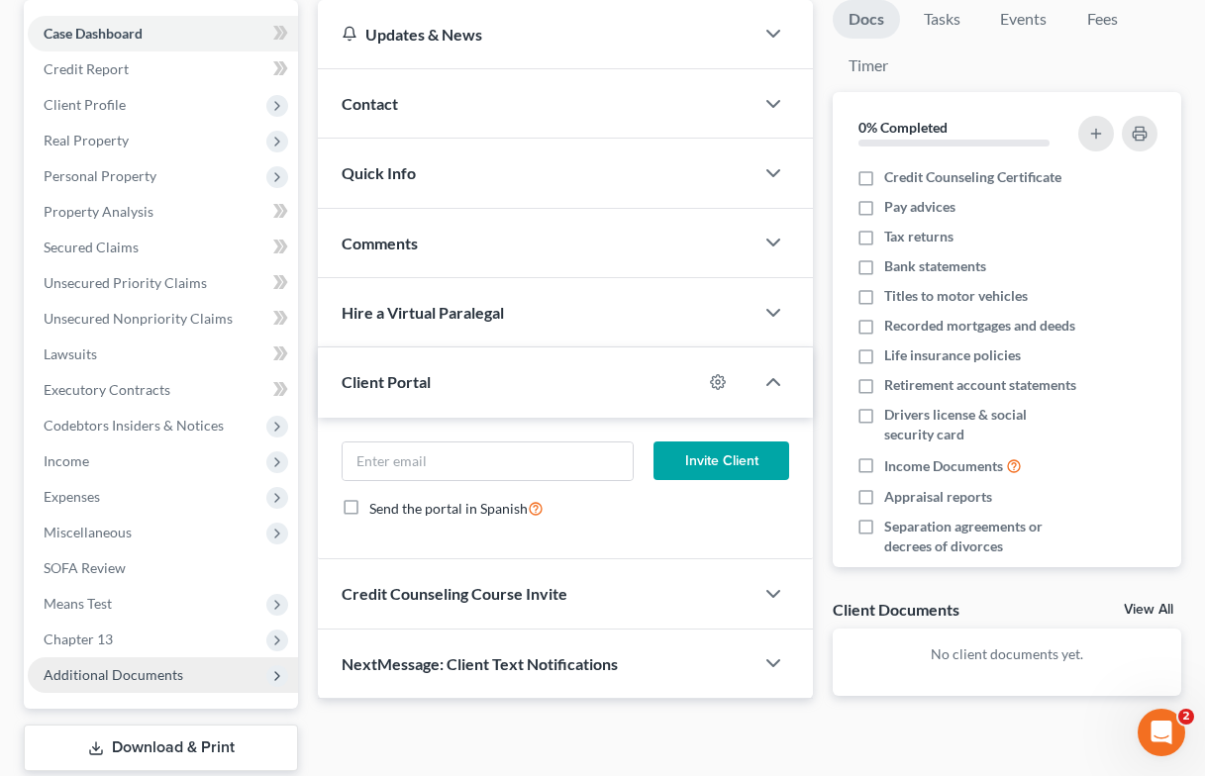
click at [134, 678] on span "Additional Documents" at bounding box center [114, 674] width 140 height 17
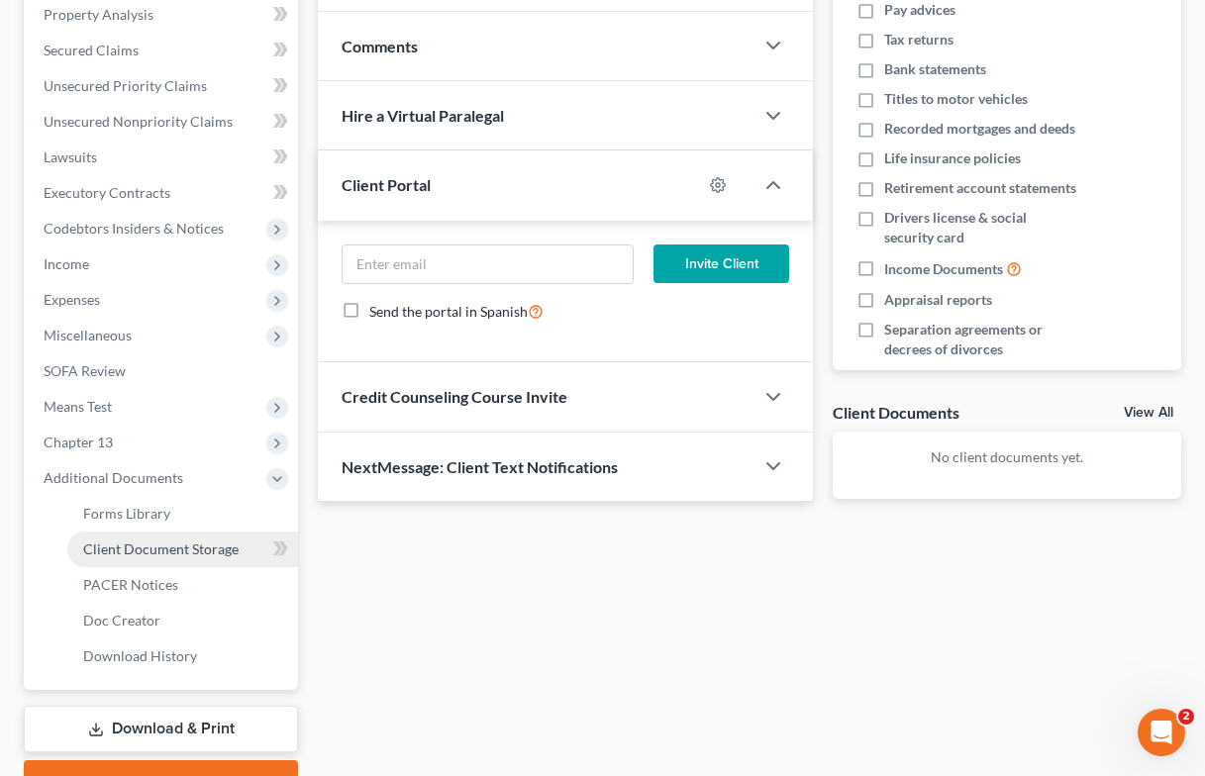
click at [147, 557] on link "Client Document Storage" at bounding box center [182, 550] width 231 height 36
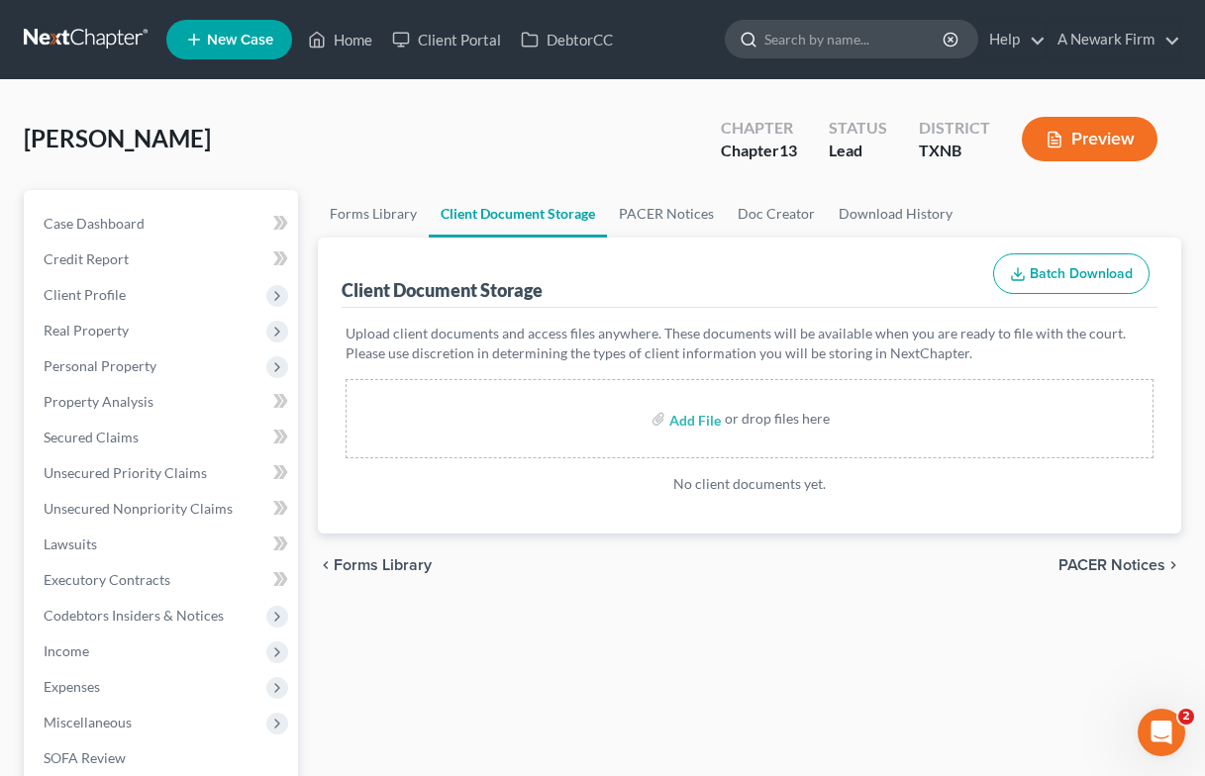
click at [785, 51] on input "search" at bounding box center [854, 39] width 181 height 37
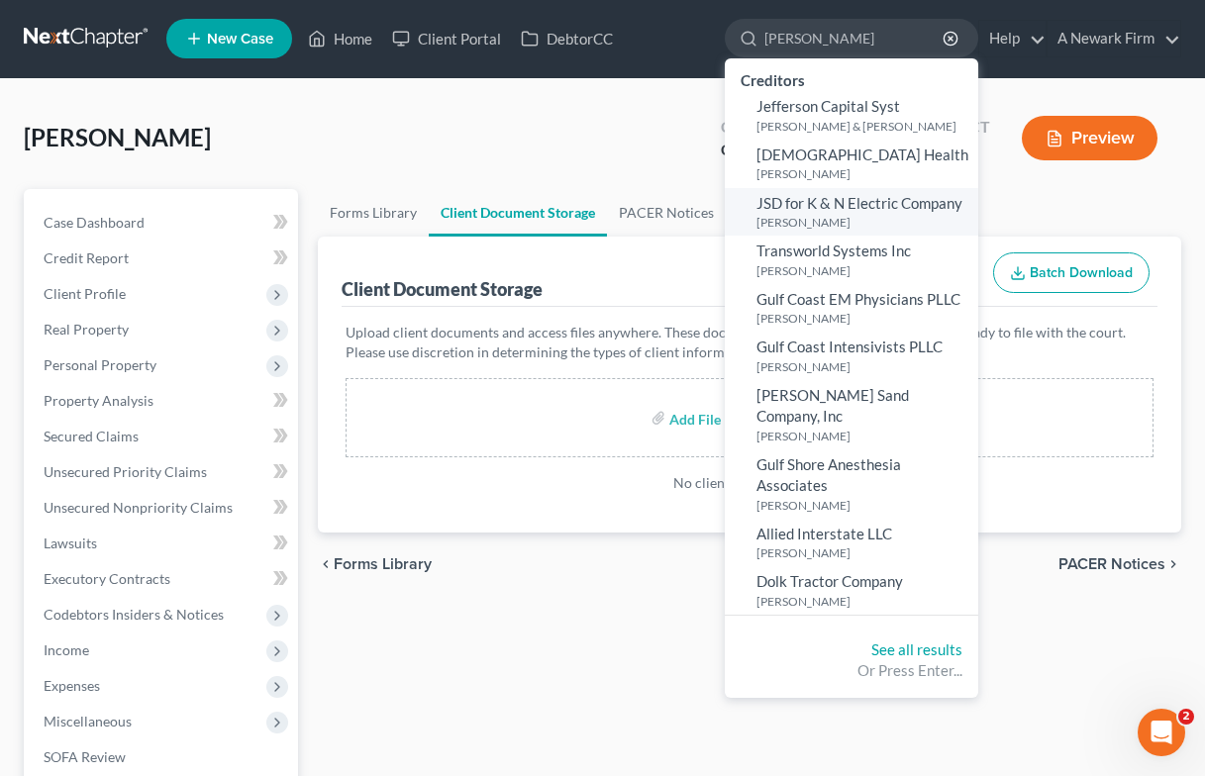
type input "[PERSON_NAME]"
click at [802, 214] on small "[PERSON_NAME]" at bounding box center [864, 222] width 217 height 17
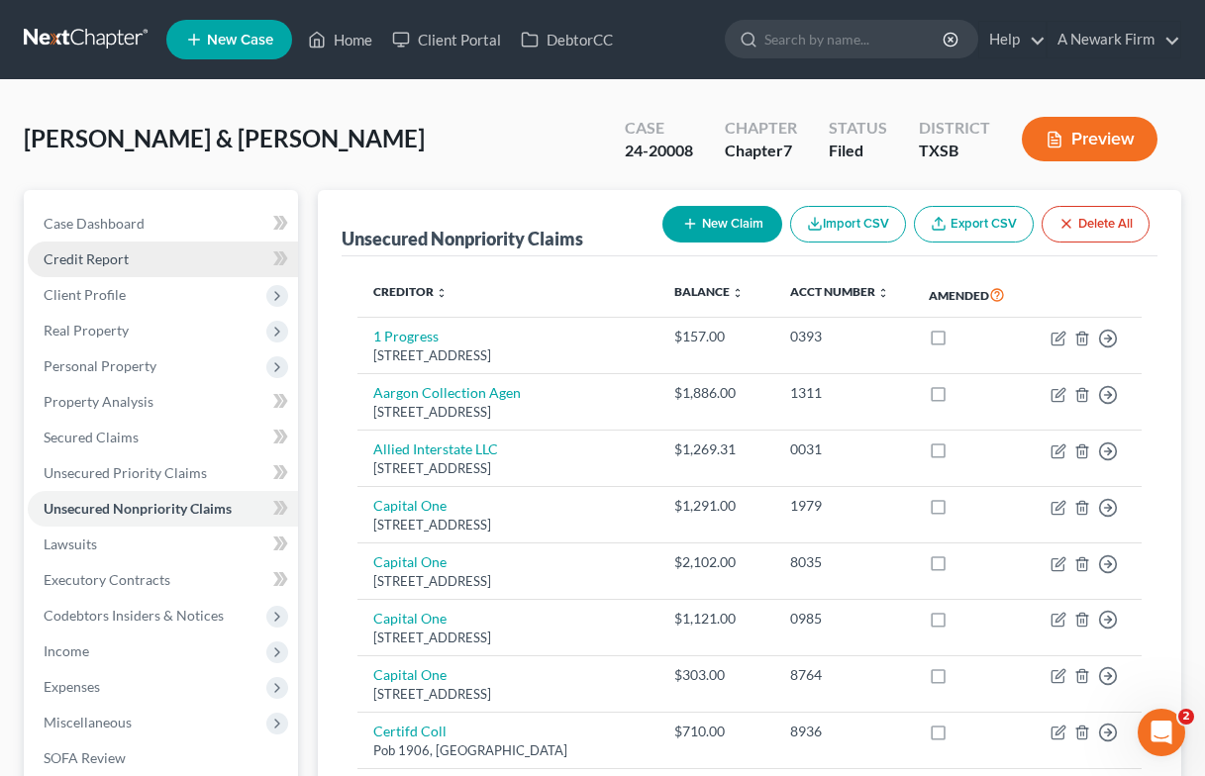
click at [114, 249] on link "Credit Report" at bounding box center [163, 260] width 270 height 36
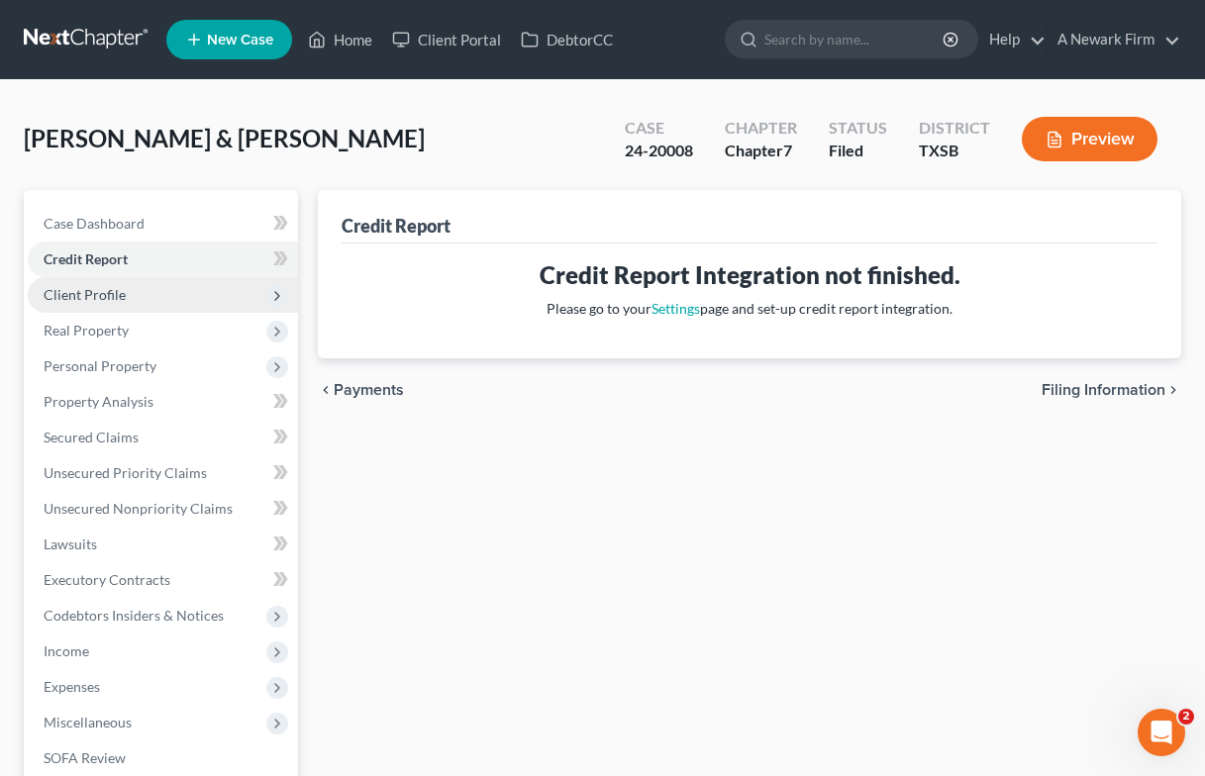
click at [102, 301] on span "Client Profile" at bounding box center [85, 294] width 82 height 17
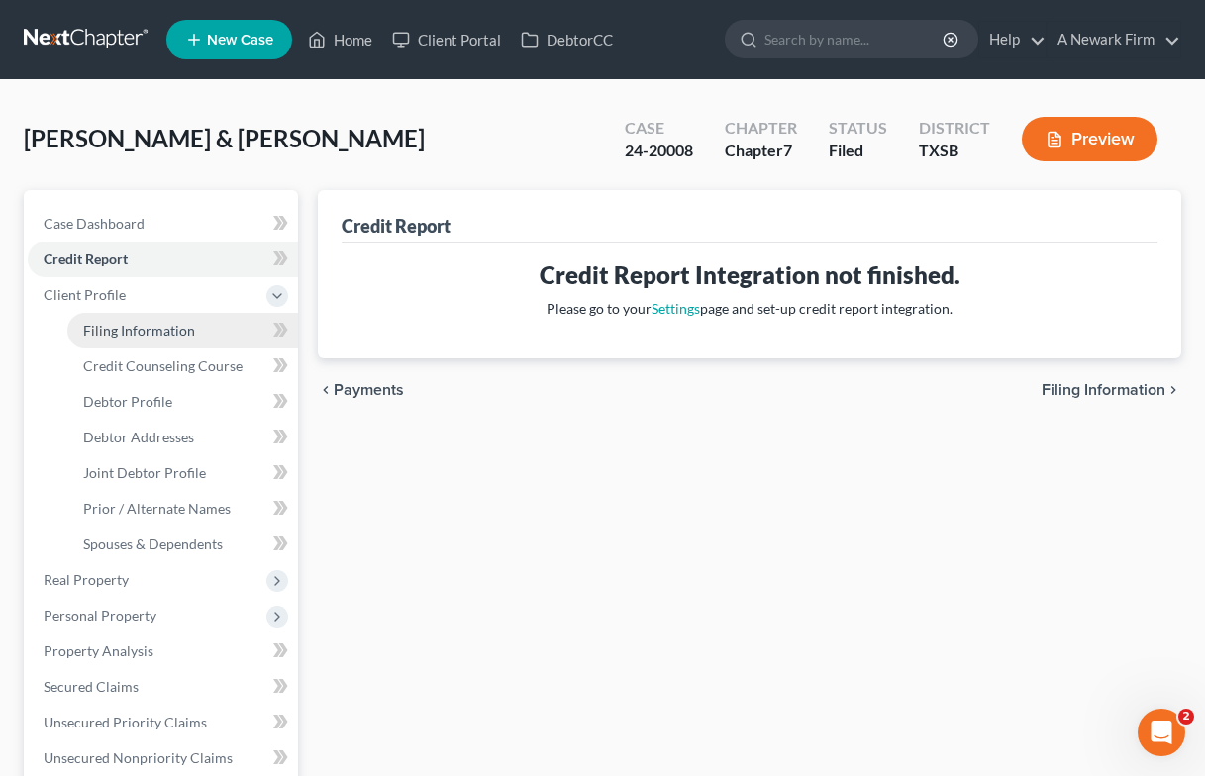
click at [116, 332] on span "Filing Information" at bounding box center [139, 330] width 112 height 17
select select "1"
select select "0"
select select "79"
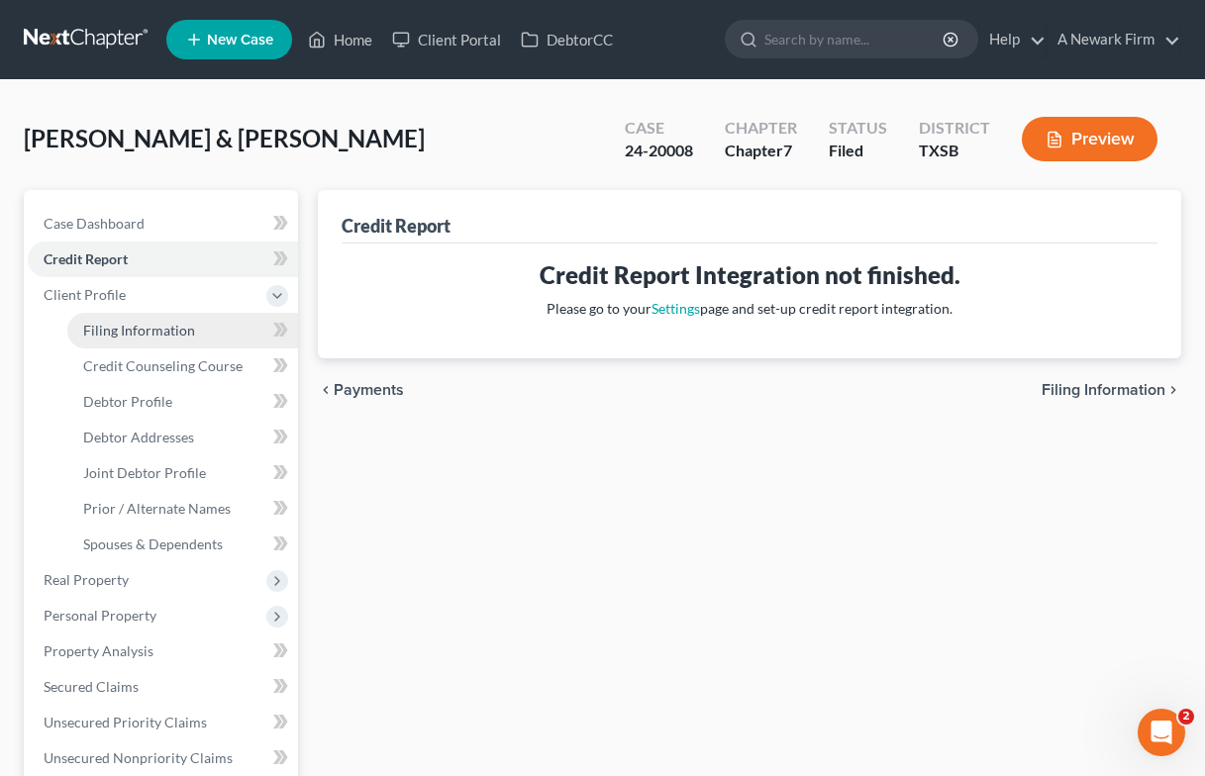
select select "0"
select select "45"
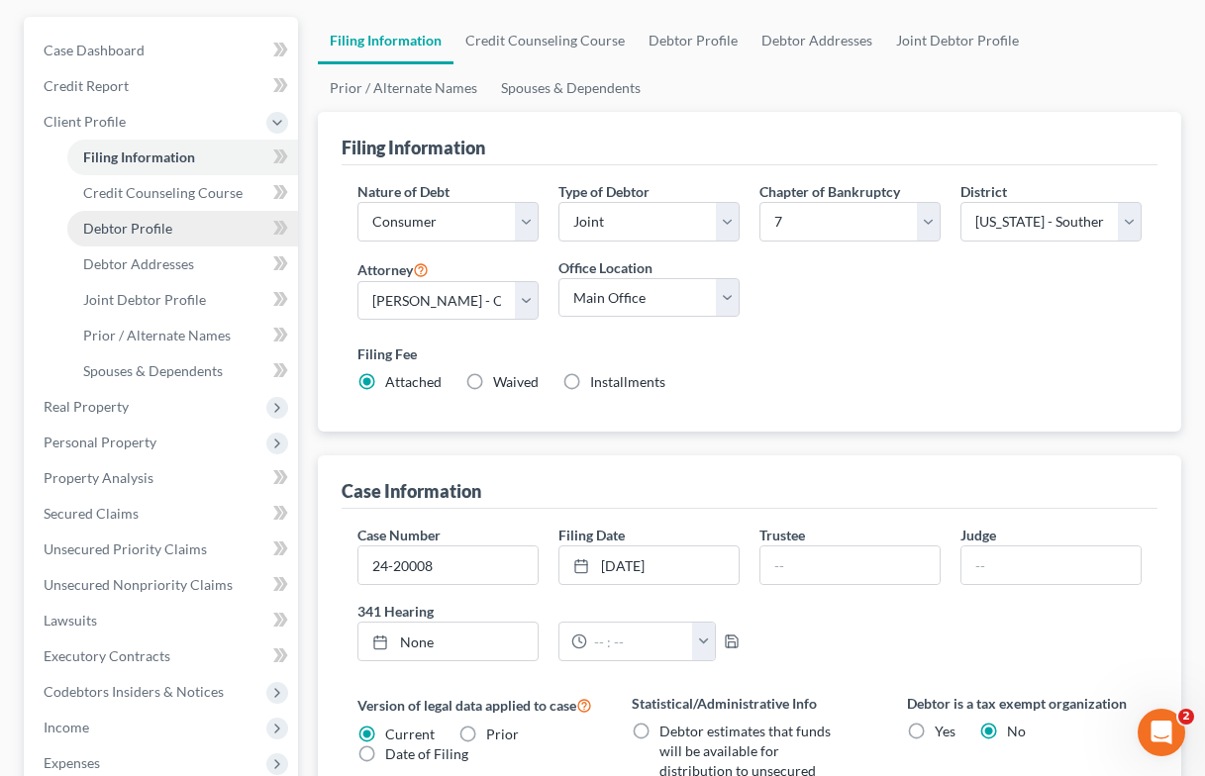
scroll to position [172, 0]
click at [149, 226] on span "Debtor Profile" at bounding box center [127, 229] width 89 height 17
select select "1"
select select "5"
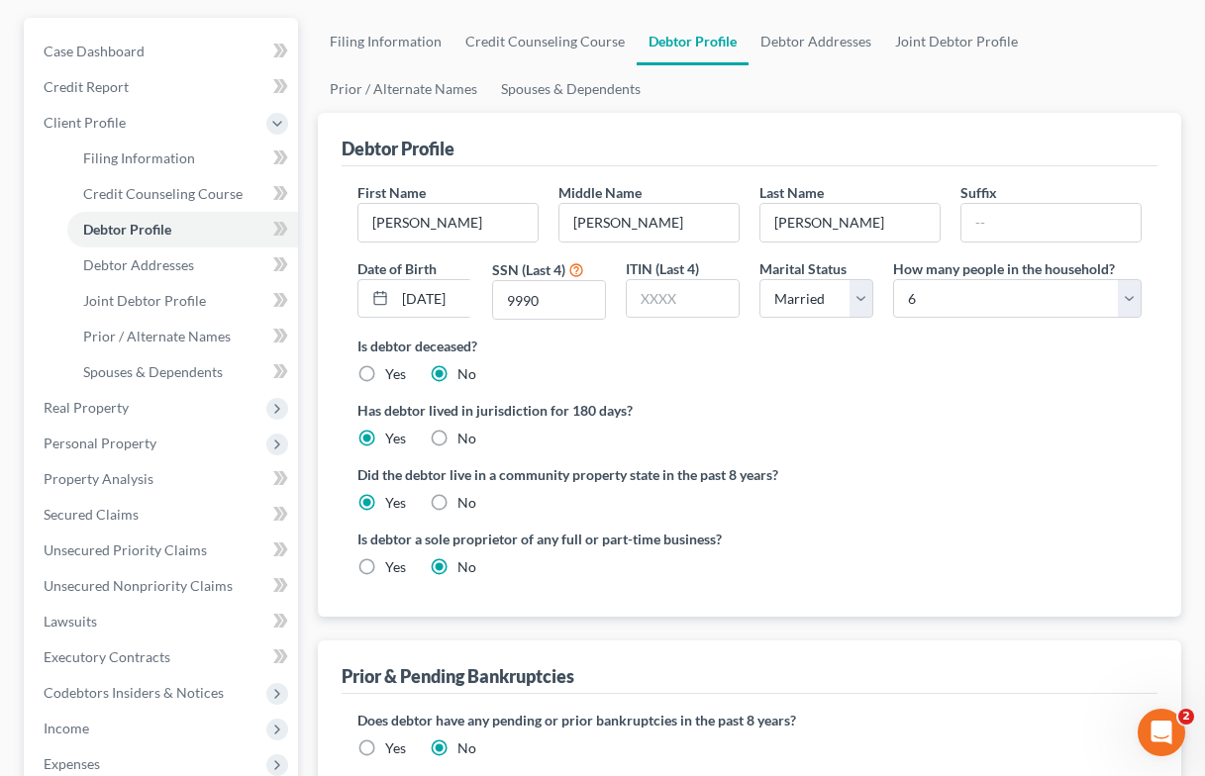
scroll to position [11, 0]
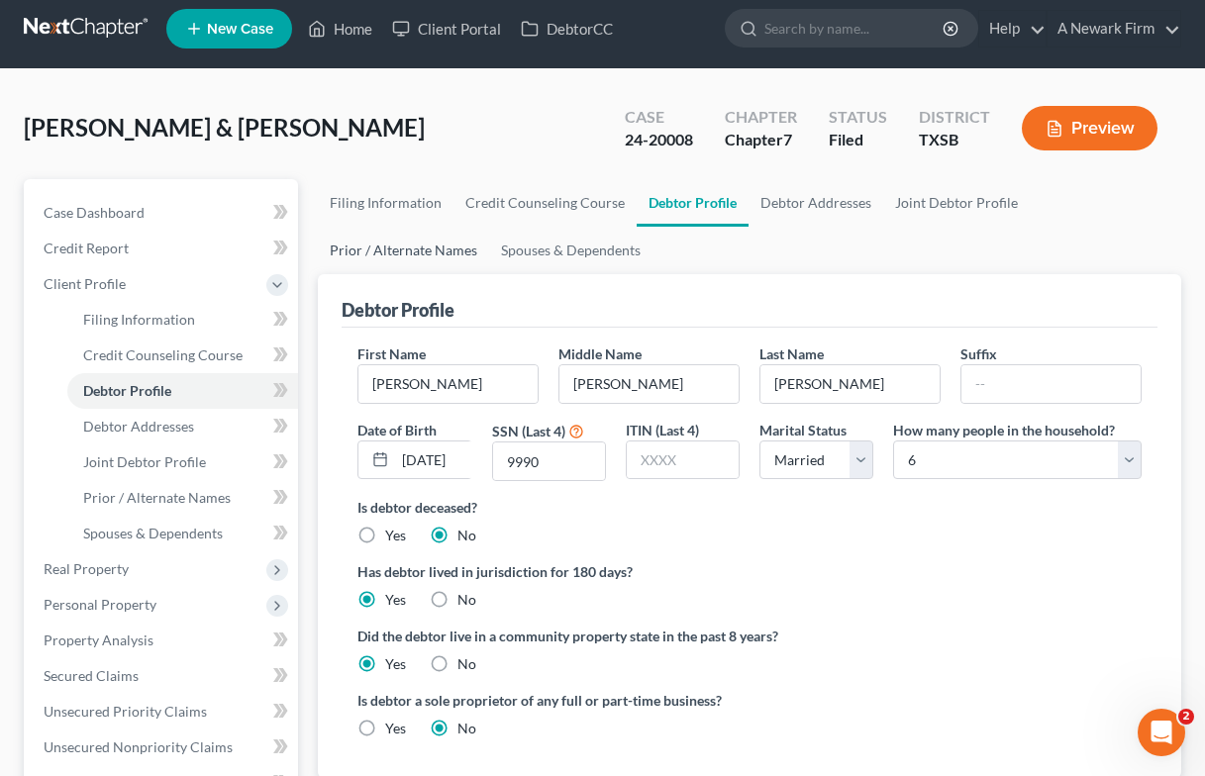
radio input "true"
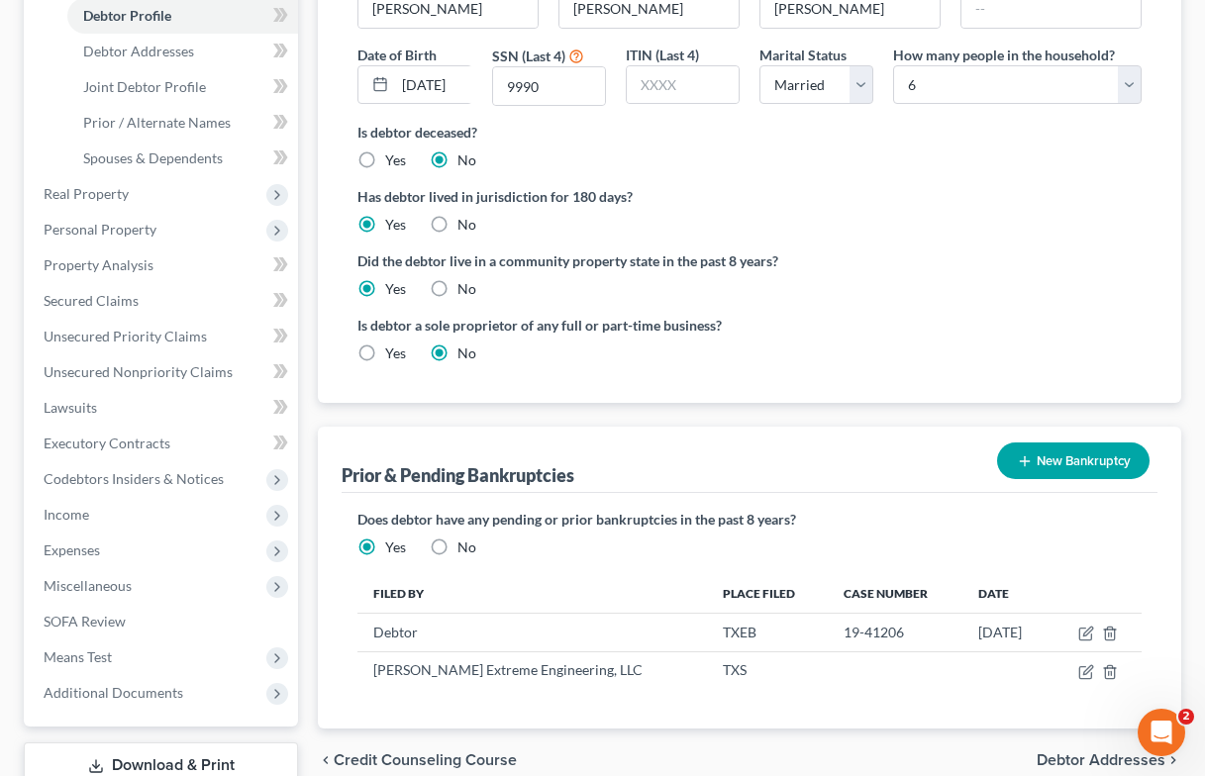
scroll to position [142, 0]
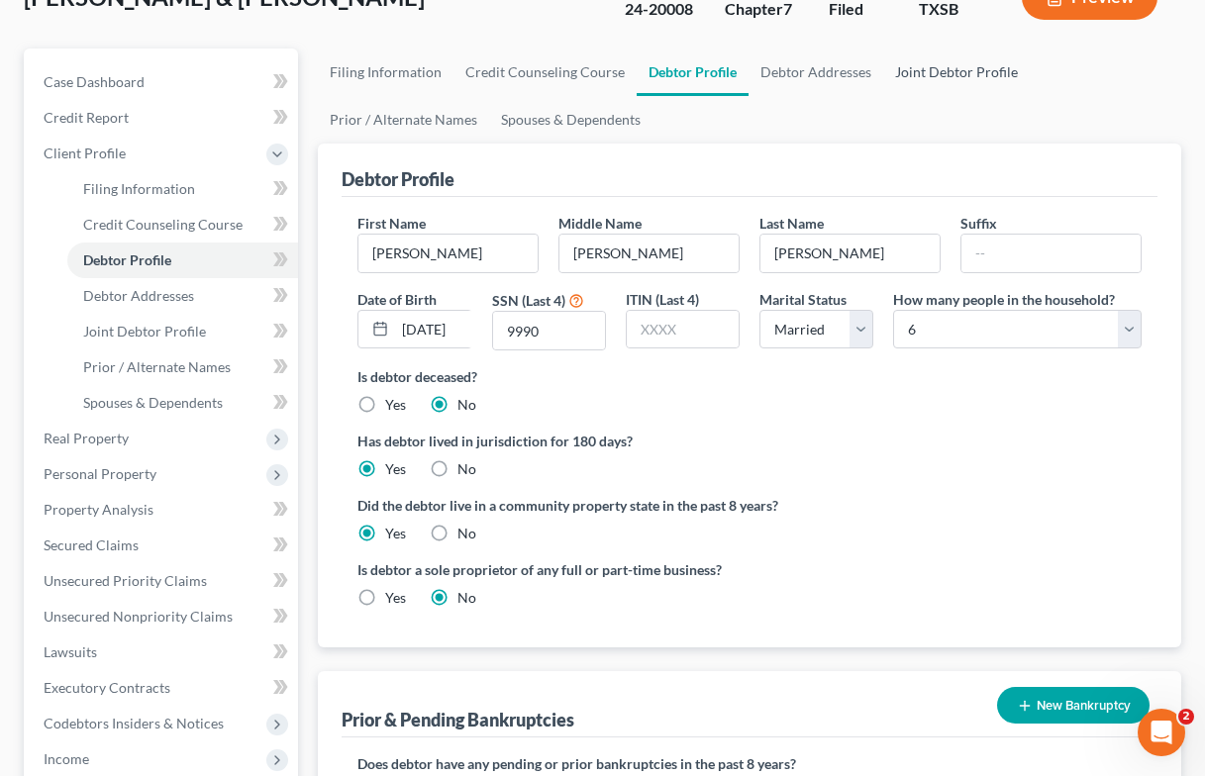
click at [909, 73] on link "Joint Debtor Profile" at bounding box center [956, 73] width 147 height 48
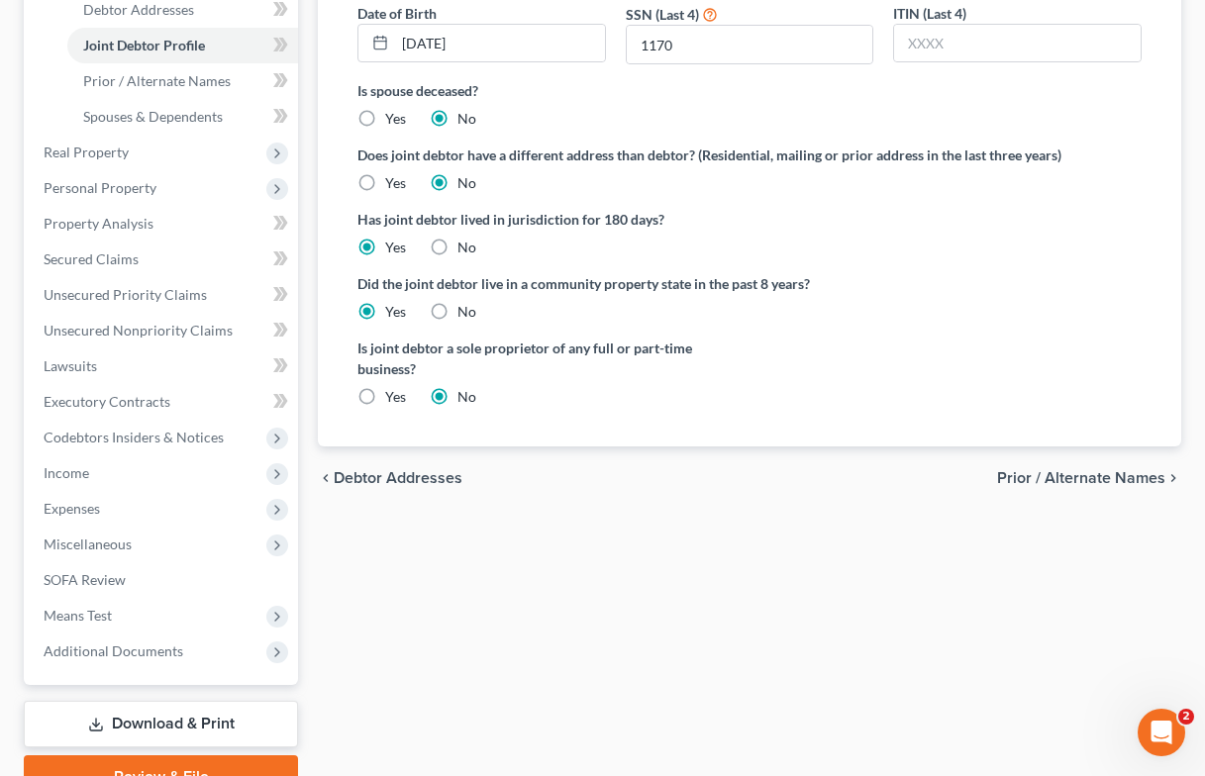
scroll to position [449, 0]
